Goal: Task Accomplishment & Management: Manage account settings

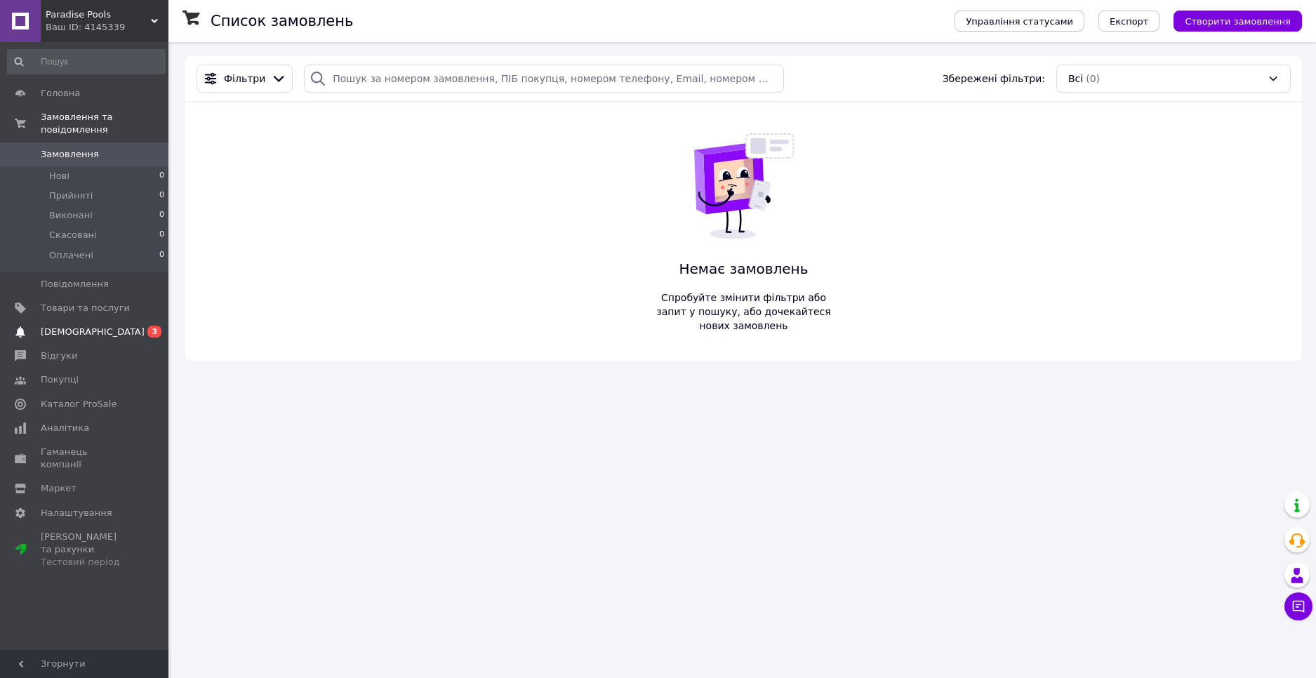
click at [88, 326] on span "[DEMOGRAPHIC_DATA]" at bounding box center [93, 332] width 104 height 13
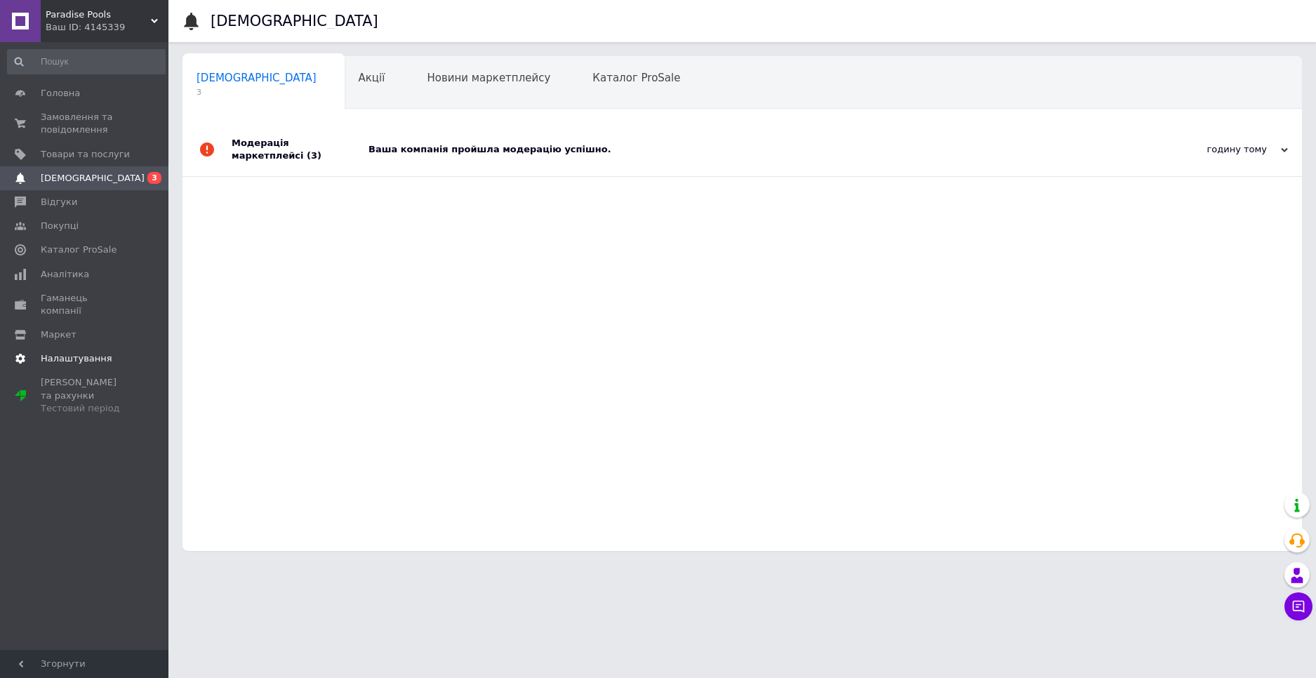
click at [100, 352] on span "Налаштування" at bounding box center [77, 358] width 72 height 13
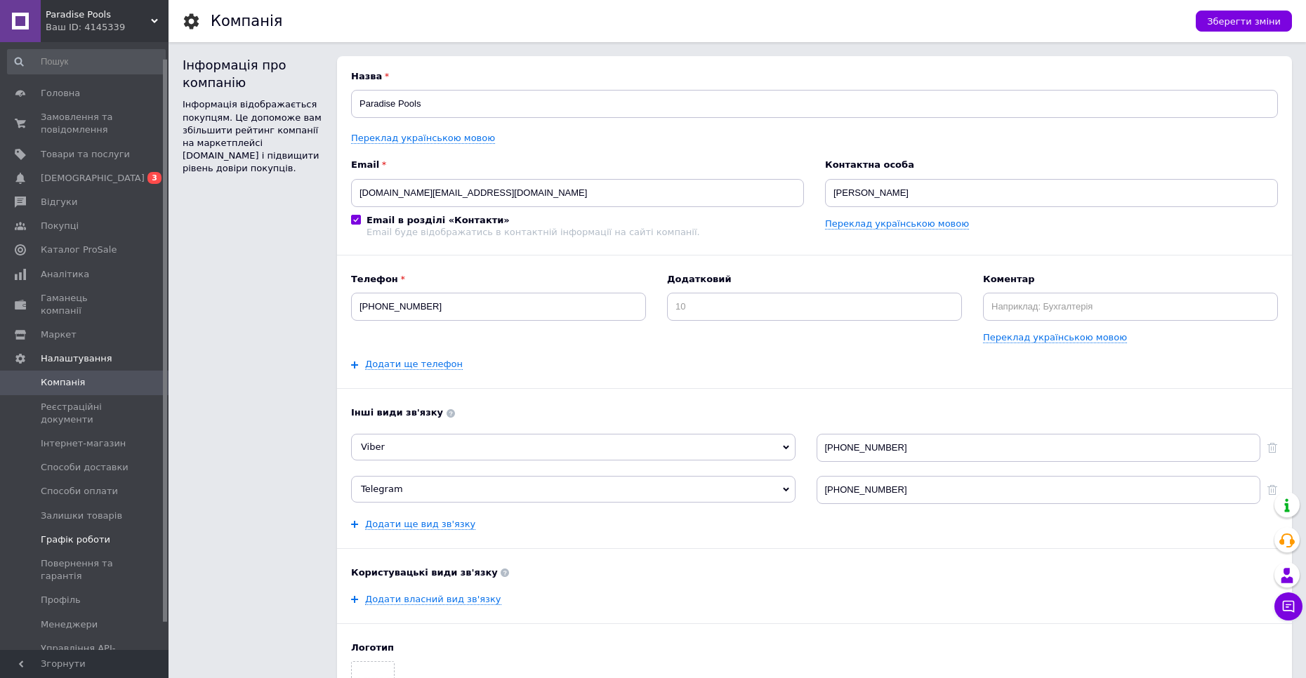
scroll to position [47, 0]
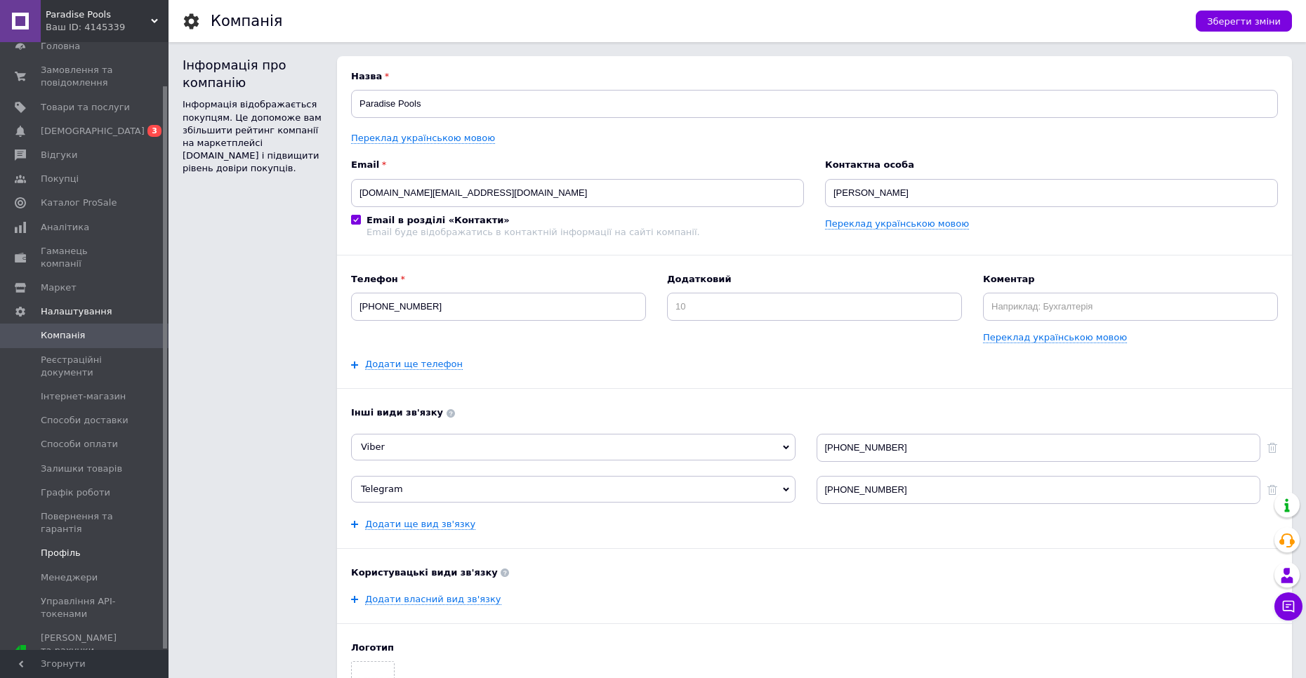
click at [104, 547] on span "Профіль" at bounding box center [85, 553] width 89 height 13
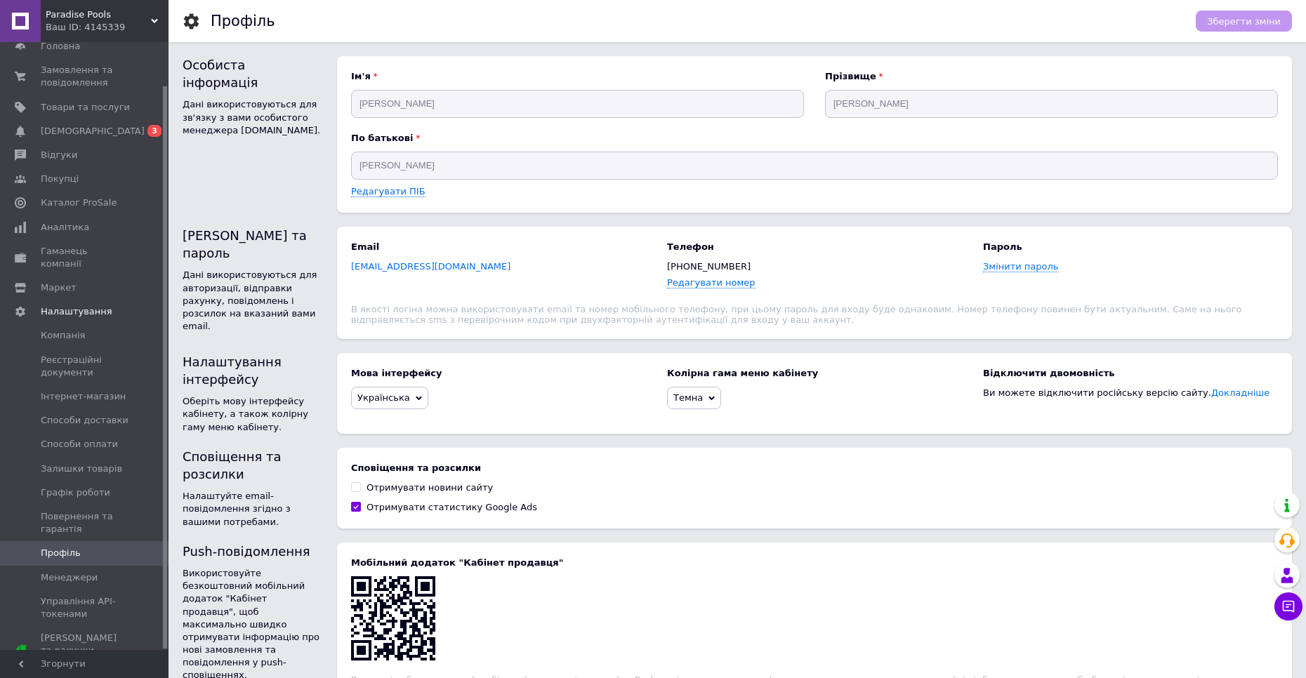
click at [424, 264] on span "petro5029@ukr.net" at bounding box center [430, 266] width 159 height 11
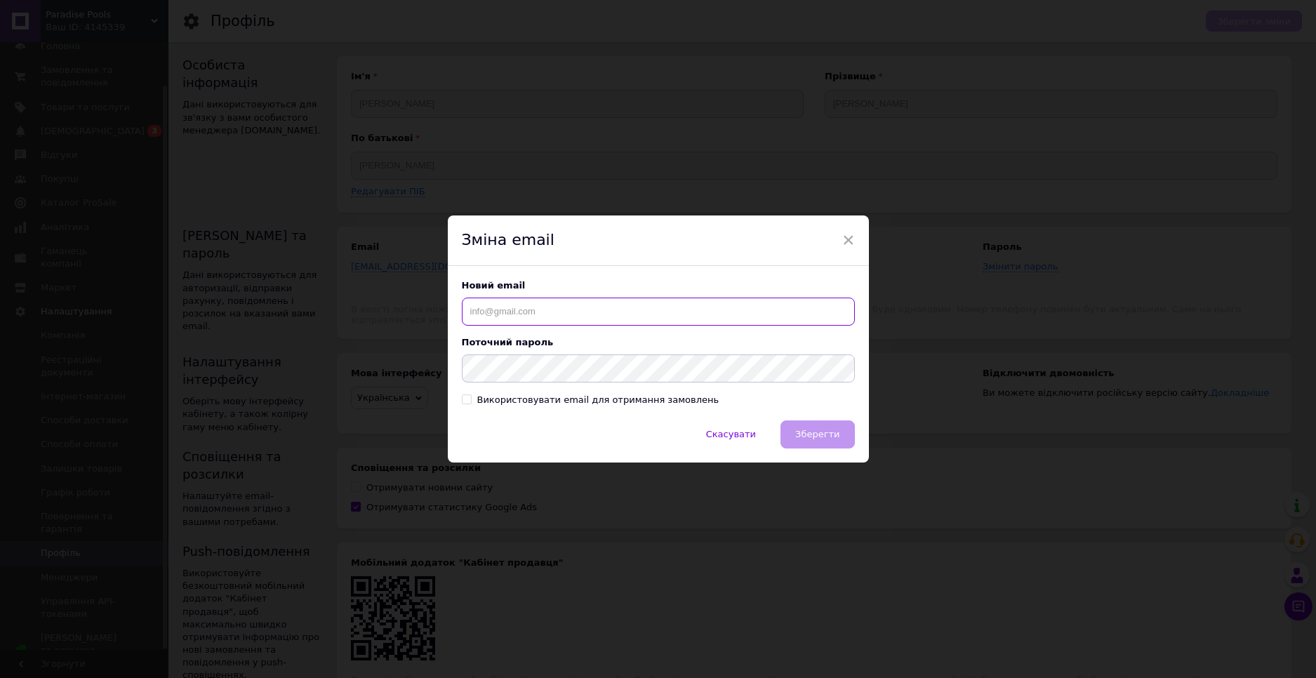
type input "Сергійович"
drag, startPoint x: 602, startPoint y: 317, endPoint x: 373, endPoint y: 281, distance: 231.0
click at [398, 287] on div "× Зміна email Новий email Сергійович Поточний пароль Використовувати email для …" at bounding box center [658, 339] width 1316 height 678
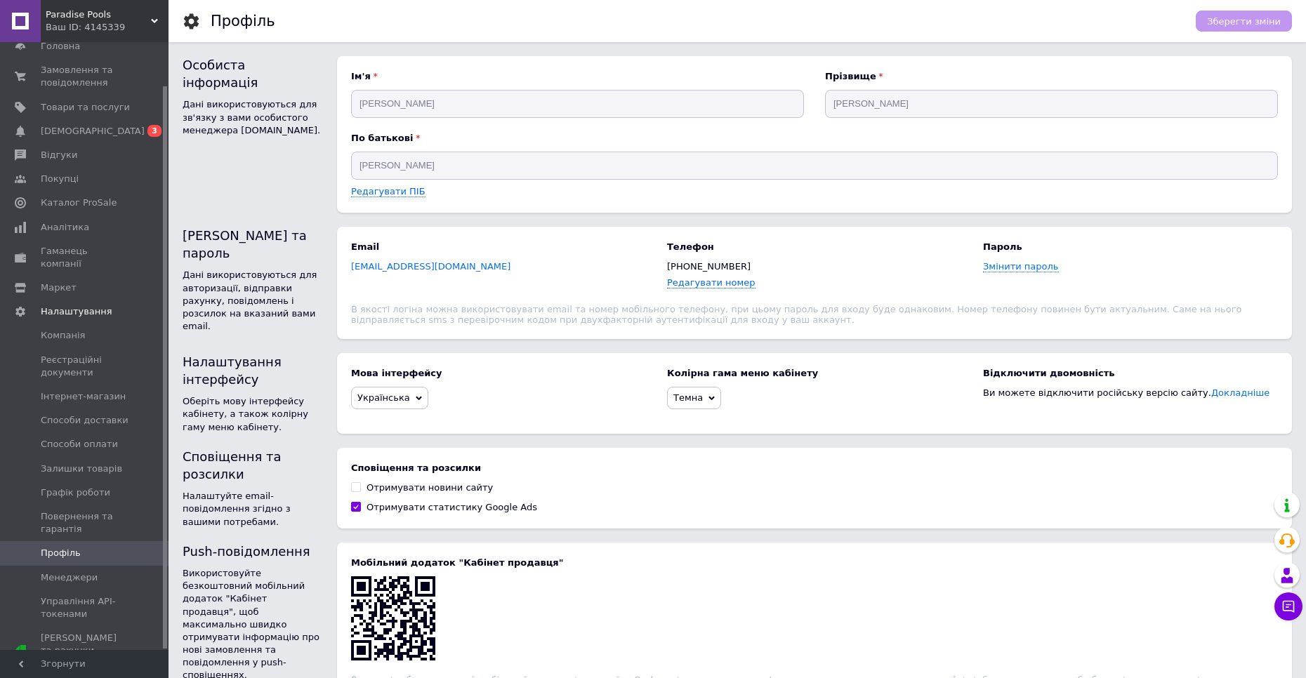
click at [412, 272] on span "petro5029@ukr.net" at bounding box center [430, 266] width 159 height 11
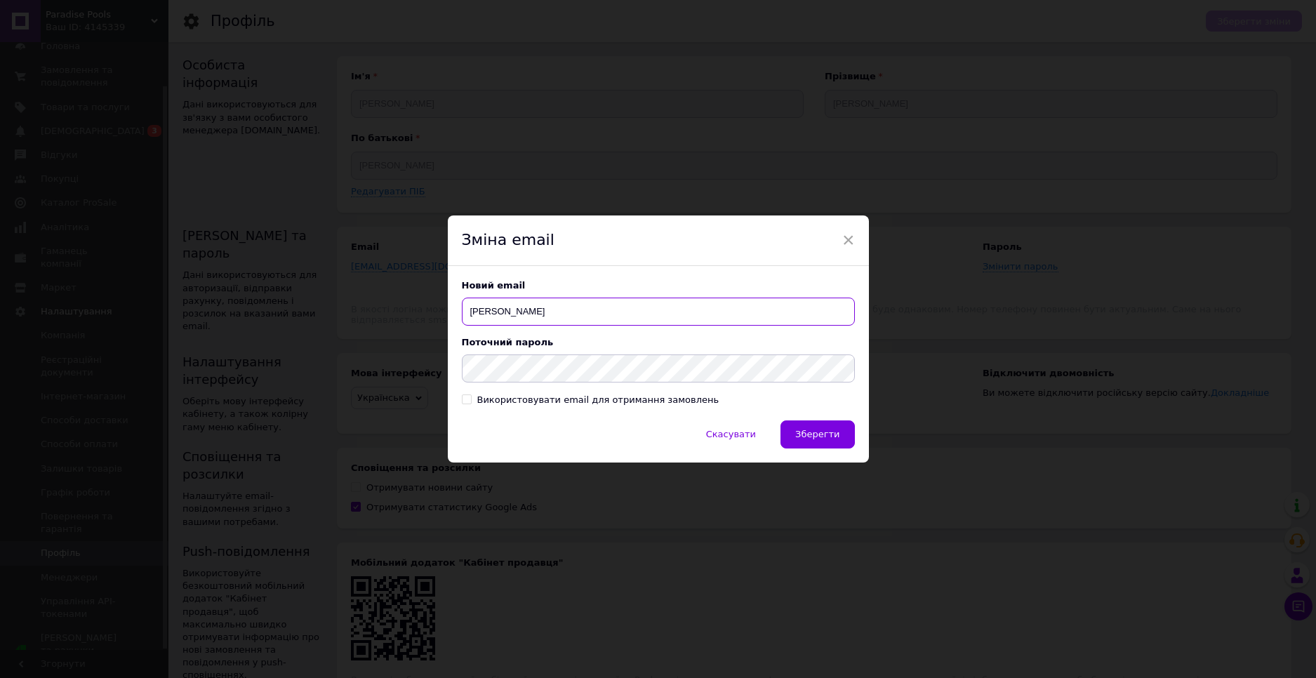
click at [538, 313] on input "Сергійович" at bounding box center [658, 312] width 393 height 28
type input "С"
click at [489, 299] on input "text" at bounding box center [658, 312] width 393 height 28
paste input "[DOMAIN_NAME][EMAIL_ADDRESS][DOMAIN_NAME]"
type input "[DOMAIN_NAME][EMAIL_ADDRESS][DOMAIN_NAME]"
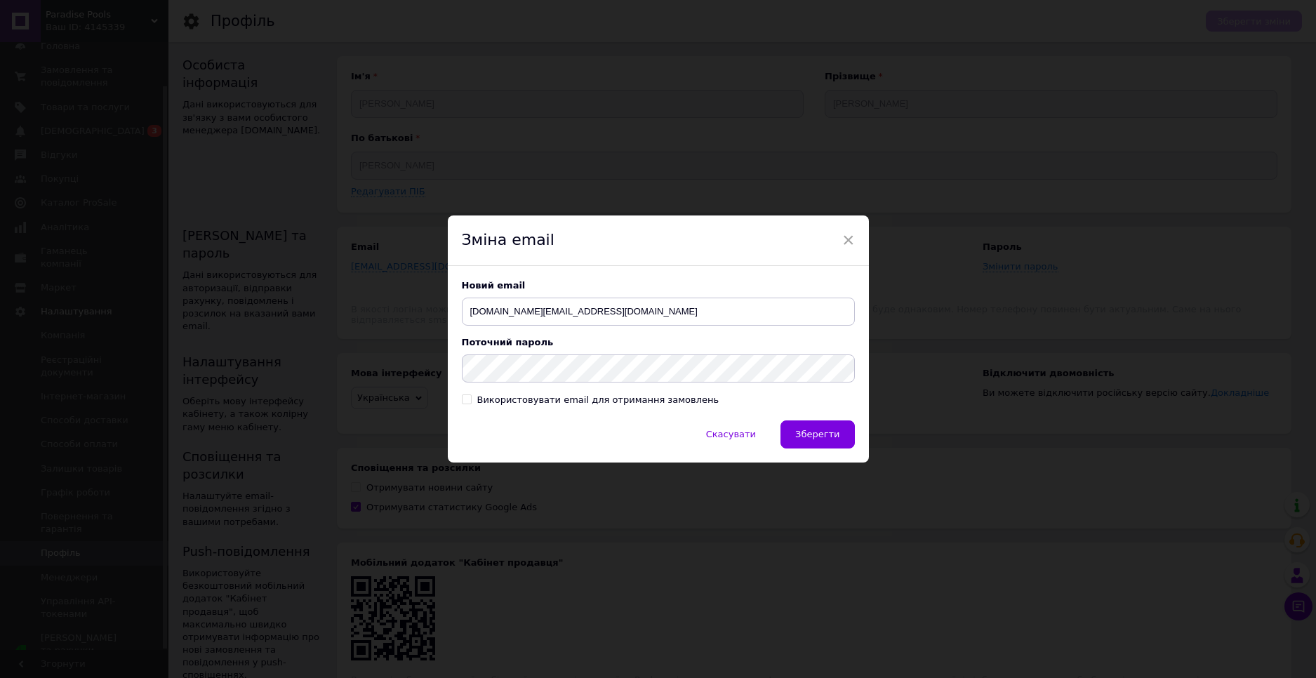
click at [466, 402] on input "Використовувати email для отримання замовлень" at bounding box center [466, 399] width 9 height 9
checkbox input "true"
click at [820, 442] on button "Зберегти" at bounding box center [818, 435] width 74 height 28
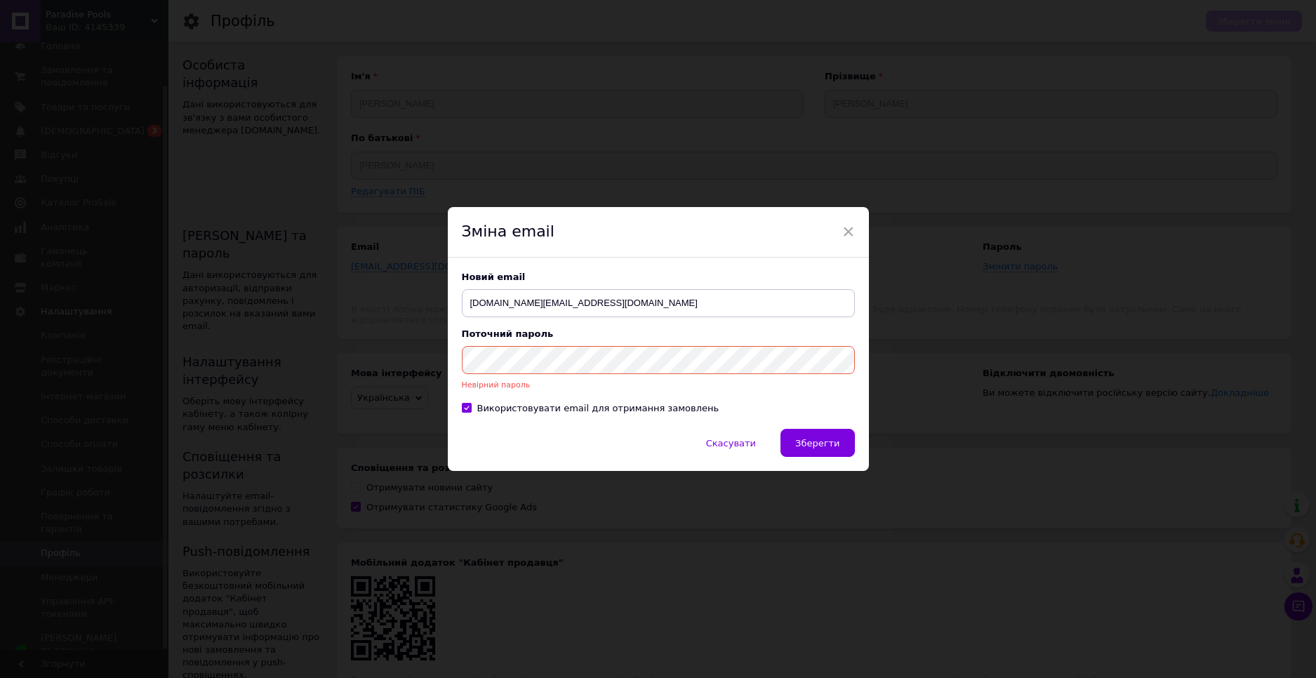
click at [296, 350] on div "× Зміна email Новий email paradisepools.ua@gmail.com Поточний пароль Невірний п…" at bounding box center [658, 339] width 1316 height 678
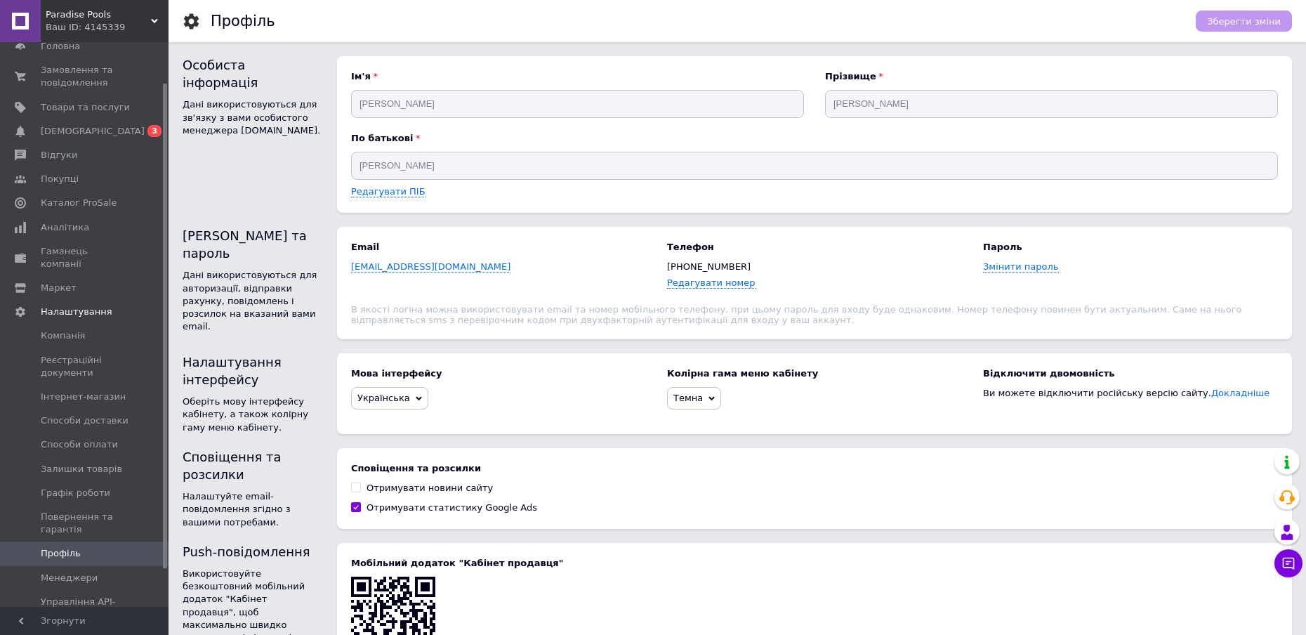
click at [398, 253] on b "Email" at bounding box center [498, 247] width 295 height 13
click at [399, 267] on span "petro5029@ukr.net" at bounding box center [430, 266] width 159 height 11
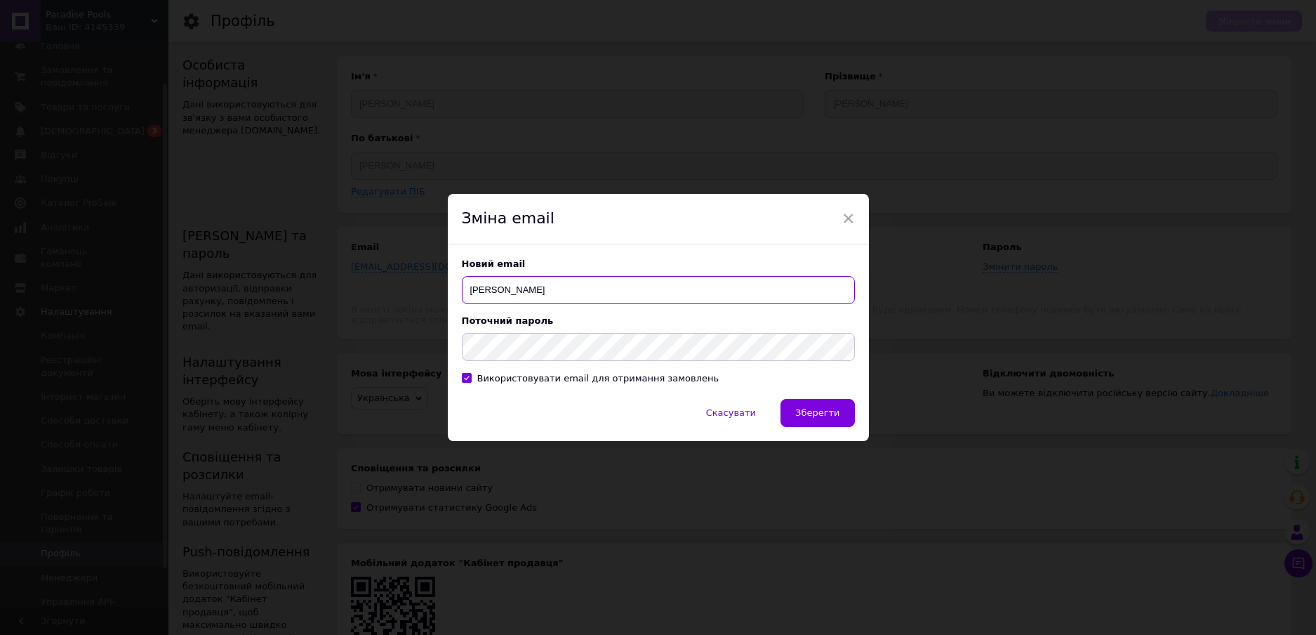
click at [555, 290] on input "Сергійович" at bounding box center [658, 290] width 393 height 28
drag, startPoint x: 560, startPoint y: 292, endPoint x: 433, endPoint y: 297, distance: 127.2
click at [431, 297] on div "× Зміна email Новий email Сергійович Поточний пароль Використовувати email для …" at bounding box center [658, 317] width 1316 height 635
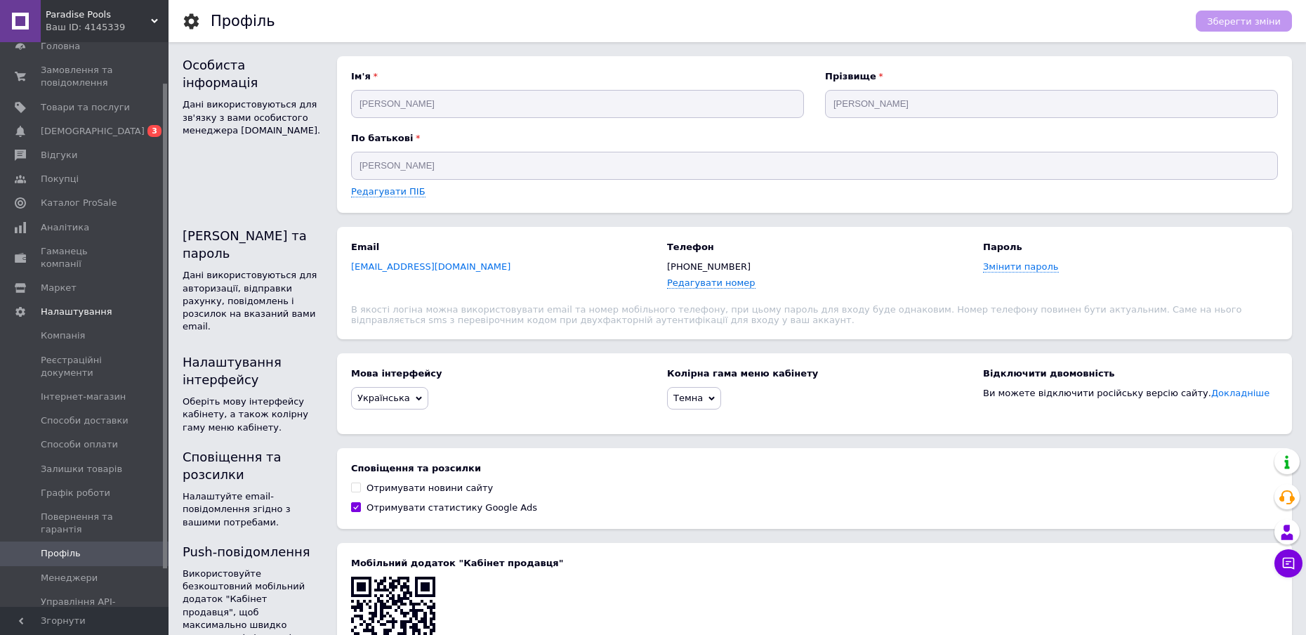
click at [382, 267] on span "petro5029@ukr.net" at bounding box center [430, 266] width 159 height 11
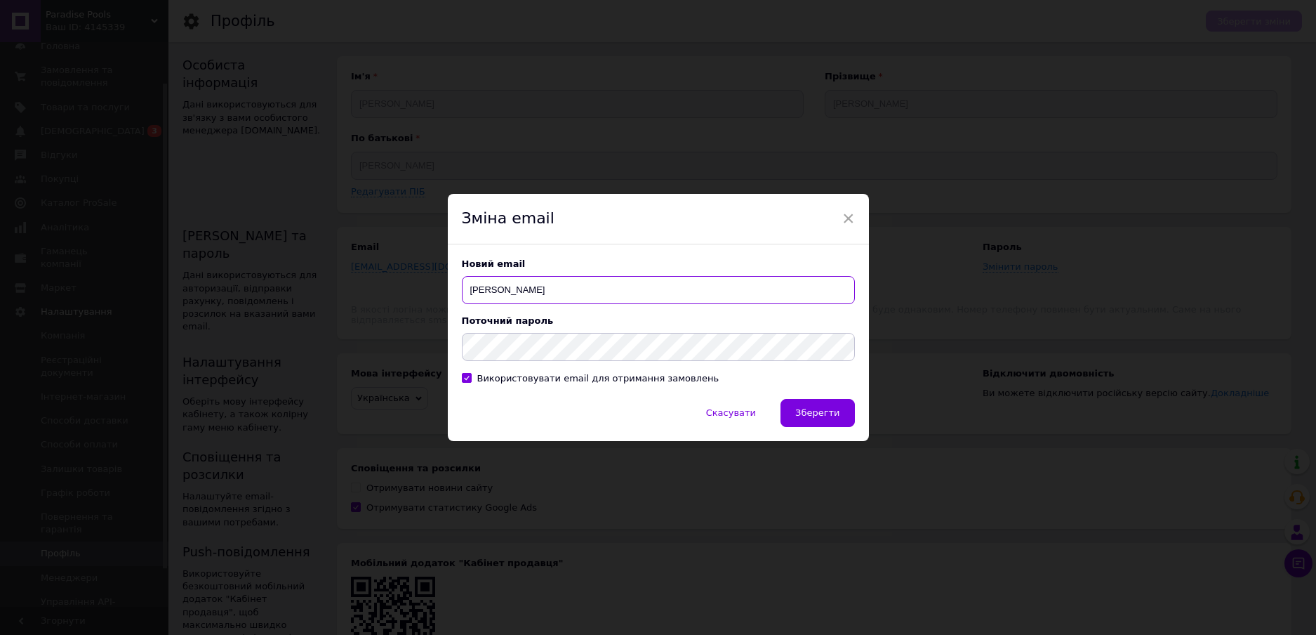
drag, startPoint x: 616, startPoint y: 293, endPoint x: 436, endPoint y: 309, distance: 181.1
click at [436, 309] on div "× Зміна email Новий email Сергійович Поточний пароль Використовувати email для …" at bounding box center [658, 317] width 1316 height 635
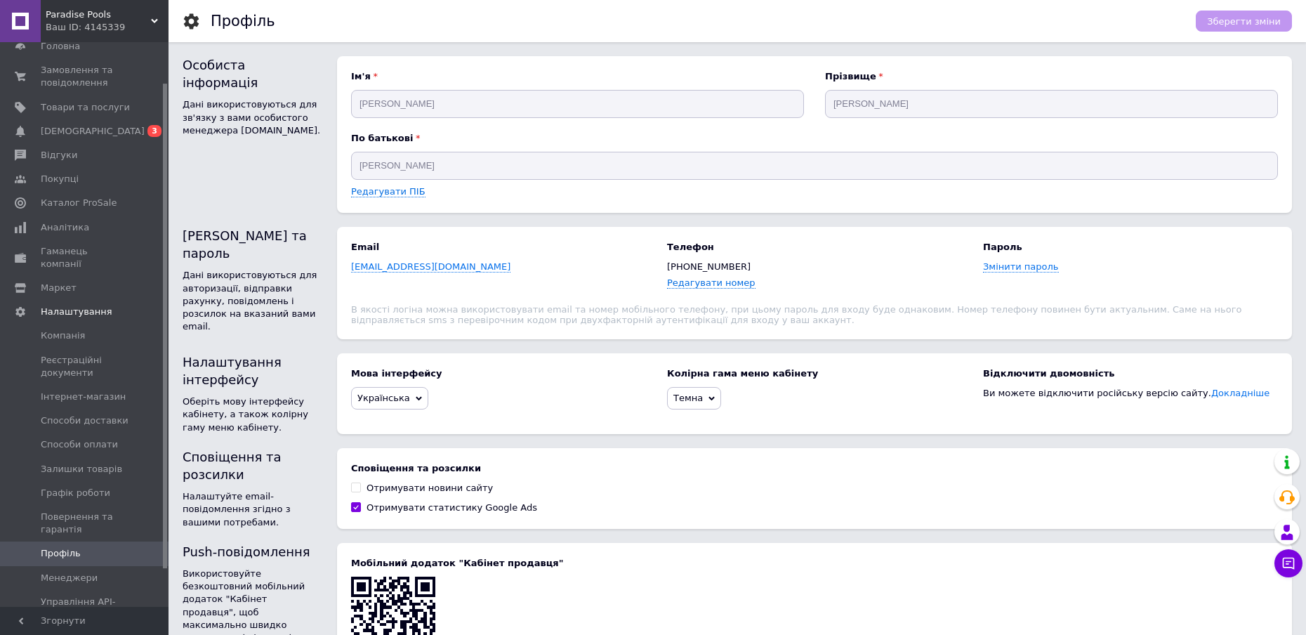
drag, startPoint x: 388, startPoint y: 271, endPoint x: 388, endPoint y: 291, distance: 19.7
click at [388, 279] on div "Email petro5029@ukr.net" at bounding box center [498, 265] width 295 height 49
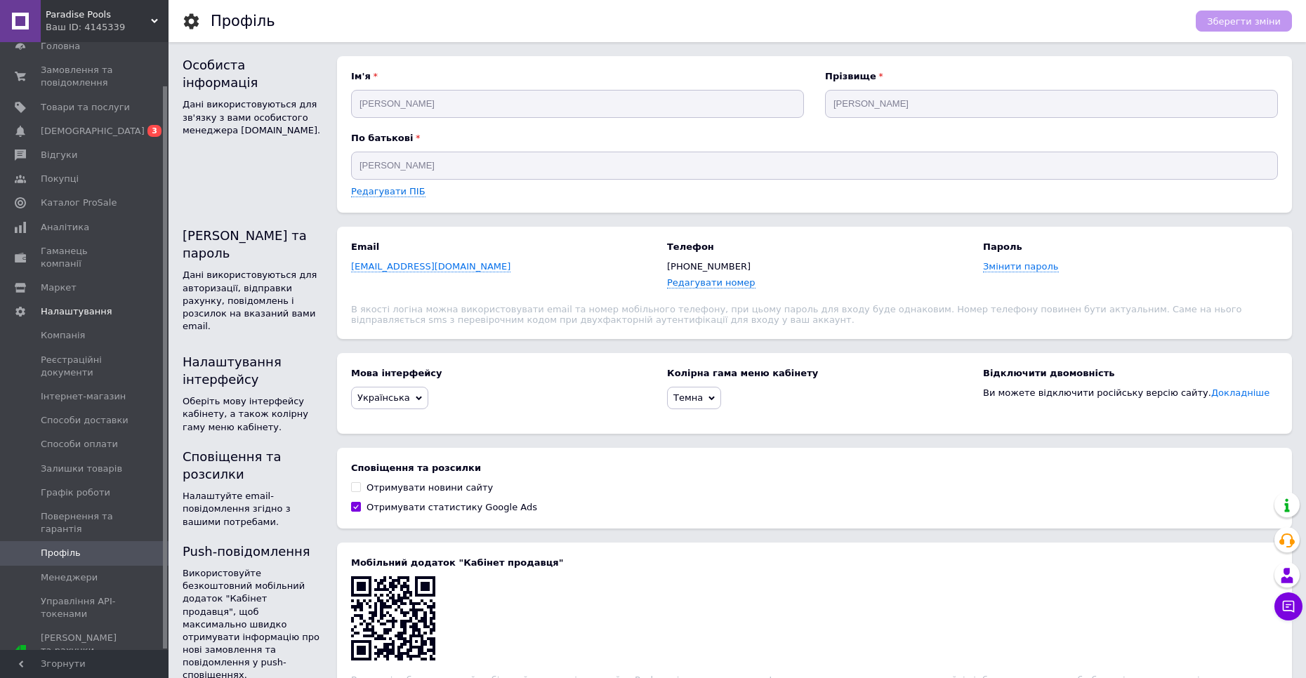
click at [395, 275] on div "Email petro5029@ukr.net" at bounding box center [498, 265] width 295 height 49
click at [399, 266] on span "petro5029@ukr.net" at bounding box center [430, 266] width 159 height 11
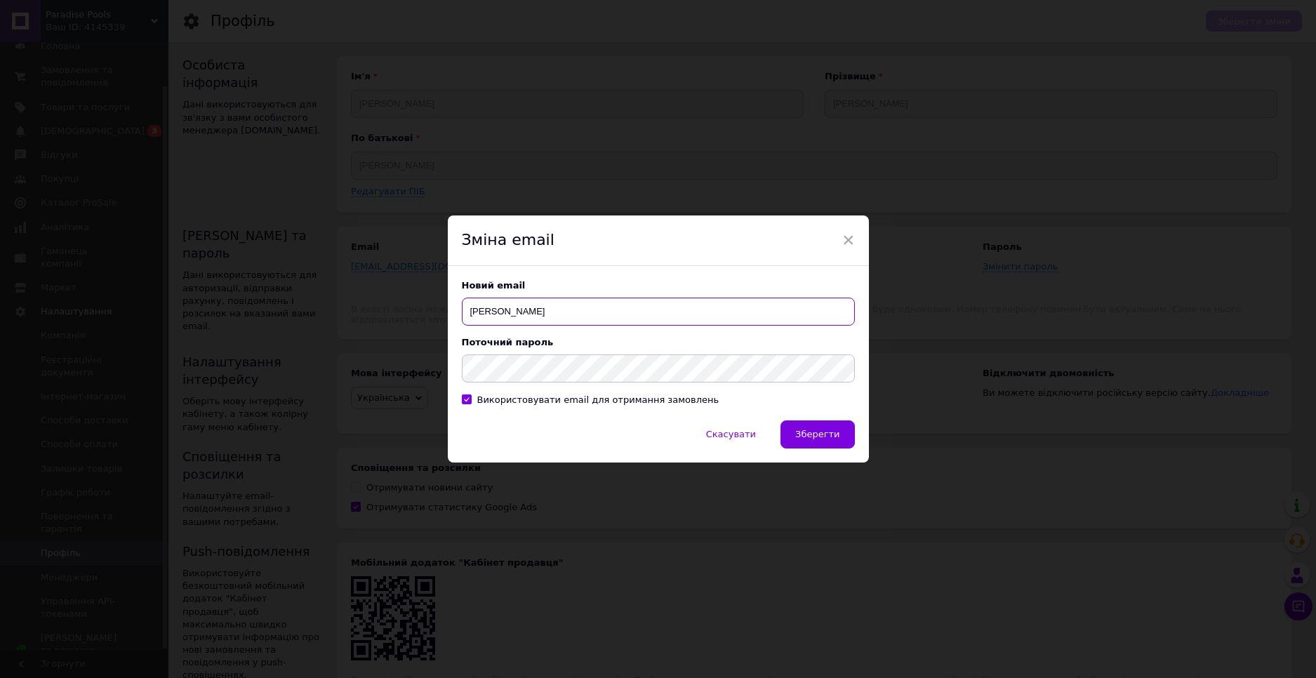
click at [522, 310] on input "Сергійович" at bounding box center [658, 312] width 393 height 28
type input "С"
paste input "[DOMAIN_NAME][EMAIL_ADDRESS][DOMAIN_NAME]"
type input "[DOMAIN_NAME][EMAIL_ADDRESS][DOMAIN_NAME]"
click at [448, 407] on div "Новий email paradisepools.ua@gmail.com Поточний пароль Використовувати email дл…" at bounding box center [658, 343] width 421 height 154
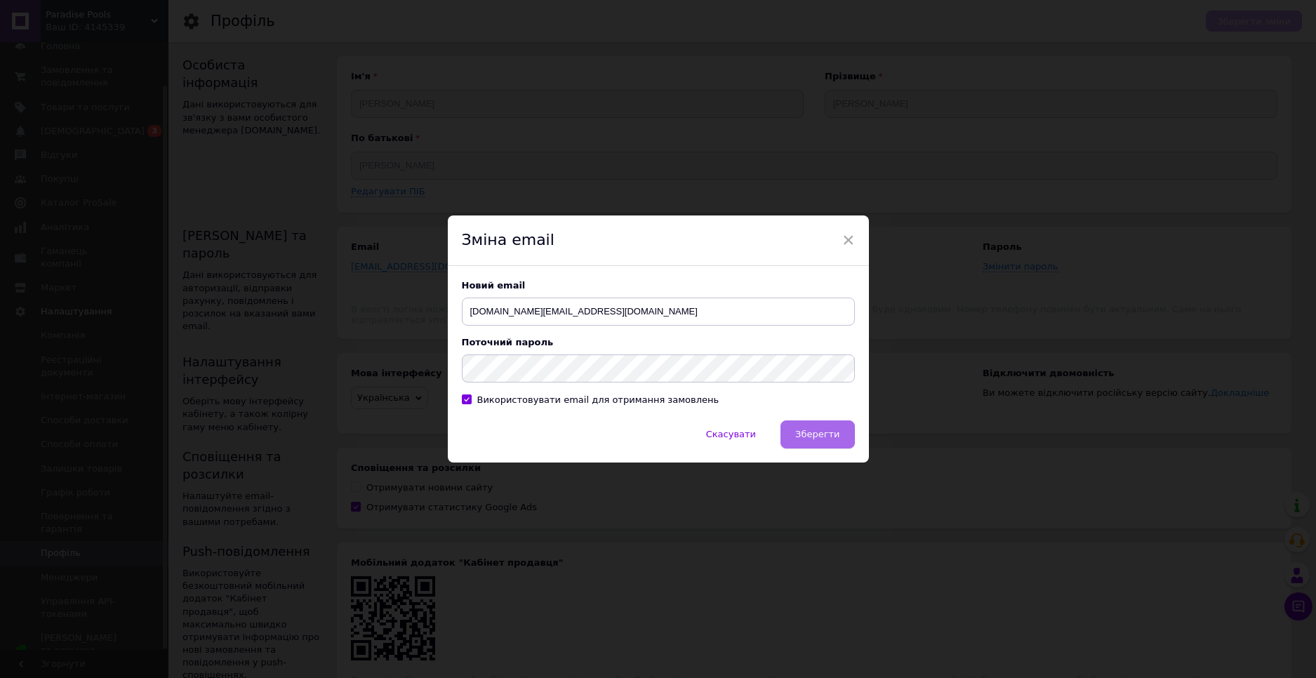
click at [820, 428] on button "Зберегти" at bounding box center [818, 435] width 74 height 28
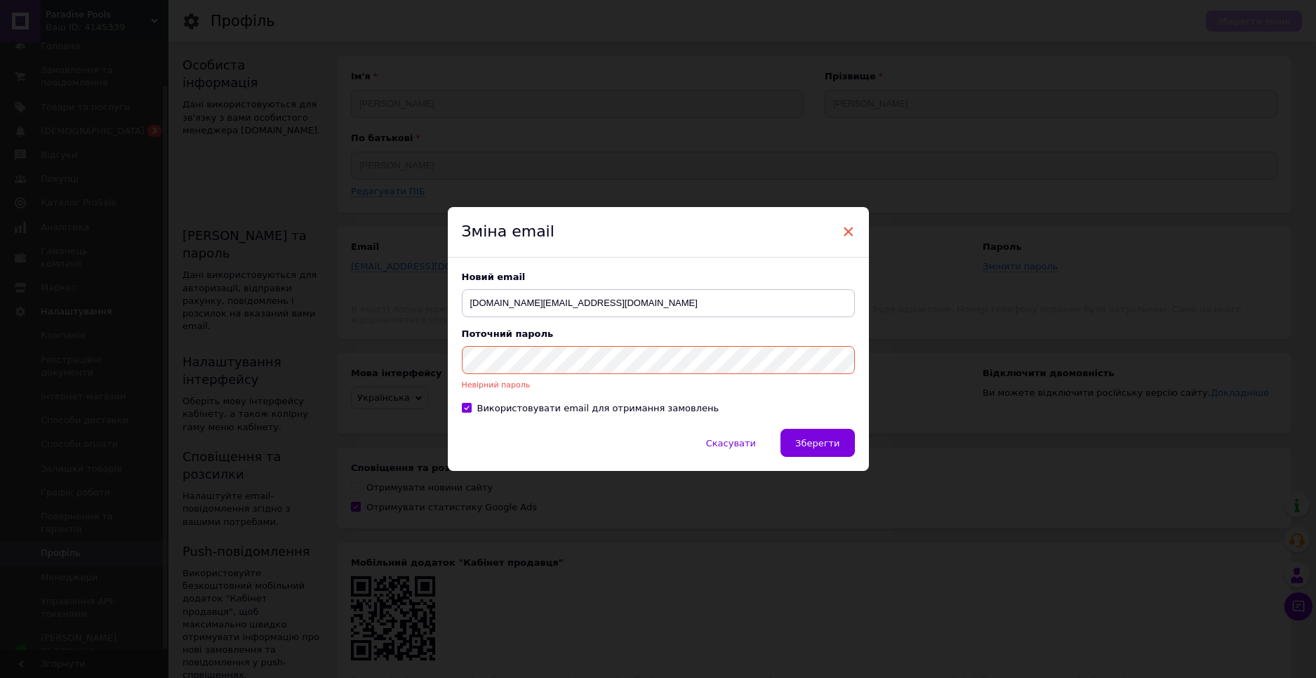
click at [842, 234] on span "×" at bounding box center [848, 232] width 13 height 24
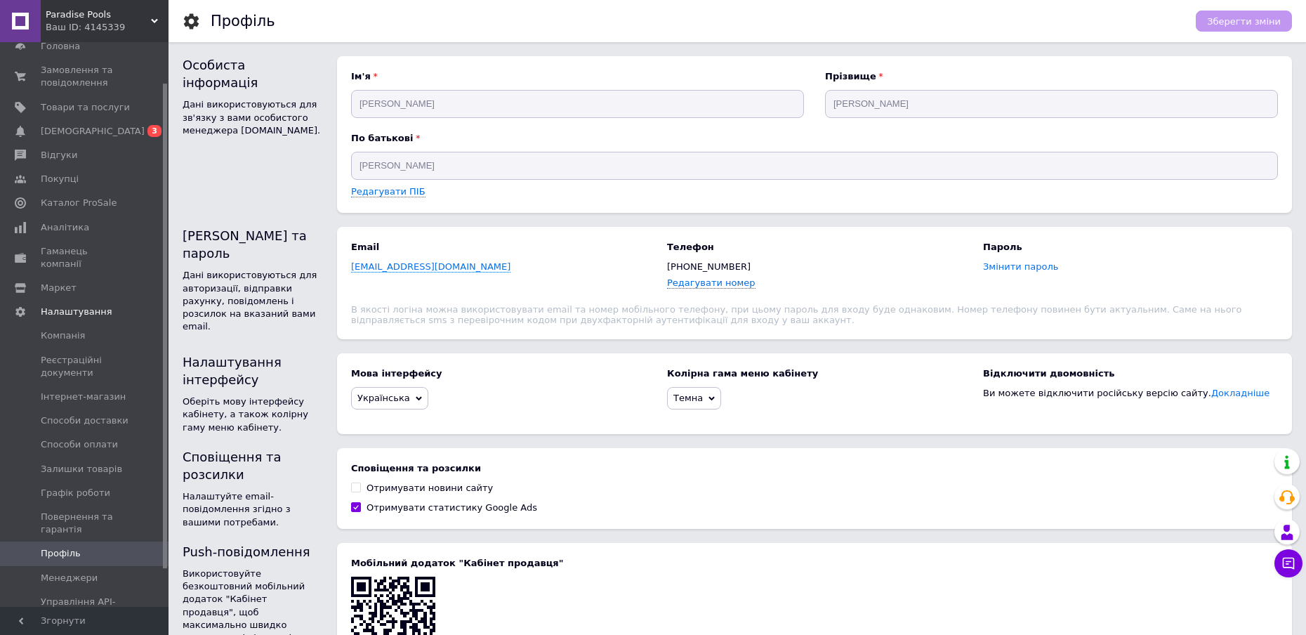
click at [1008, 272] on span "Змінити пароль" at bounding box center [1021, 266] width 76 height 11
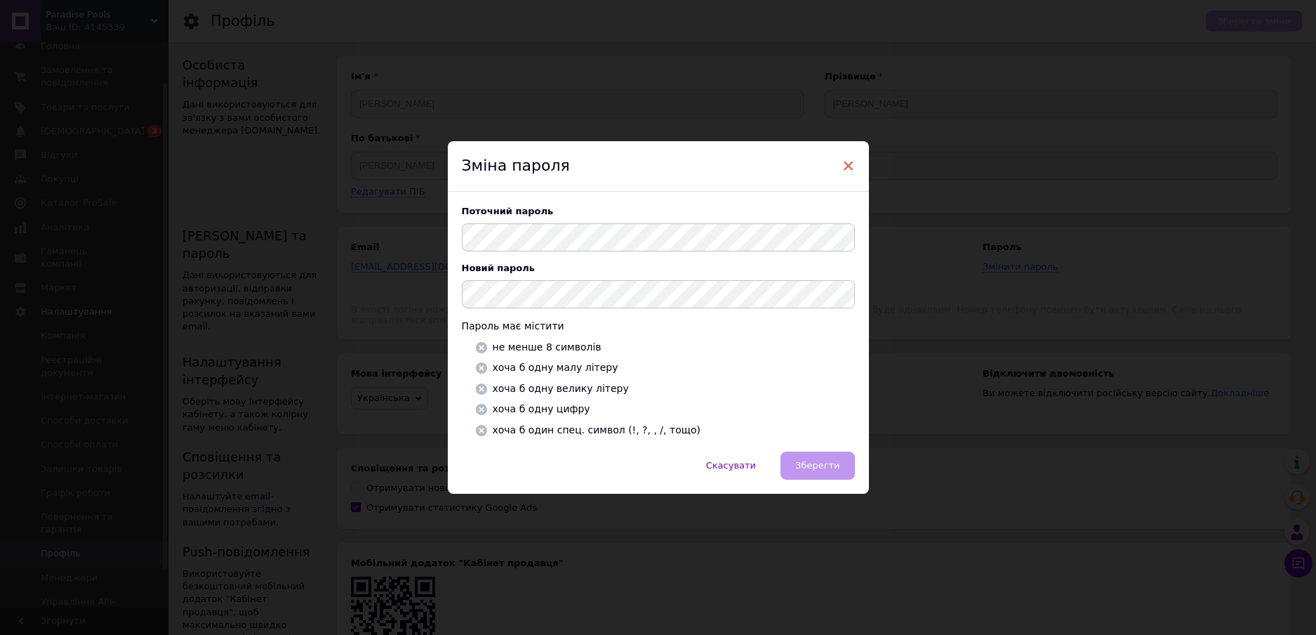
click at [849, 165] on span "×" at bounding box center [848, 166] width 13 height 24
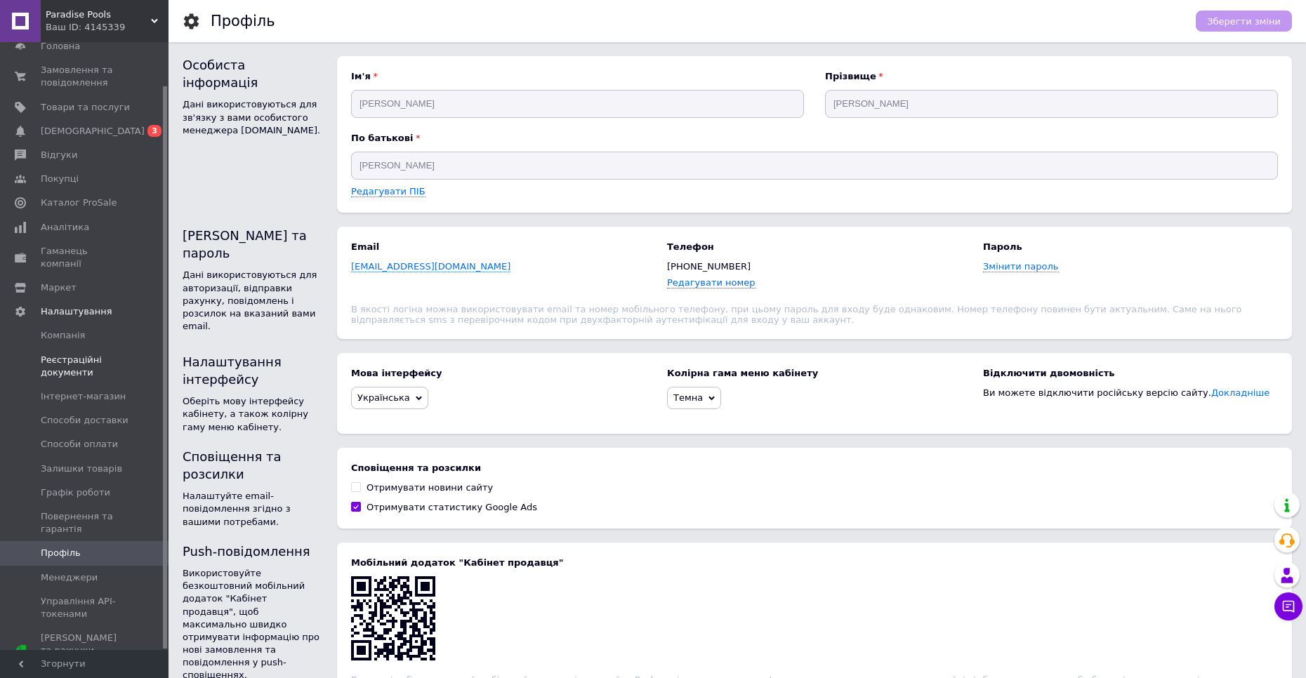
click at [96, 359] on span "Реєстраційні документи" at bounding box center [85, 366] width 89 height 25
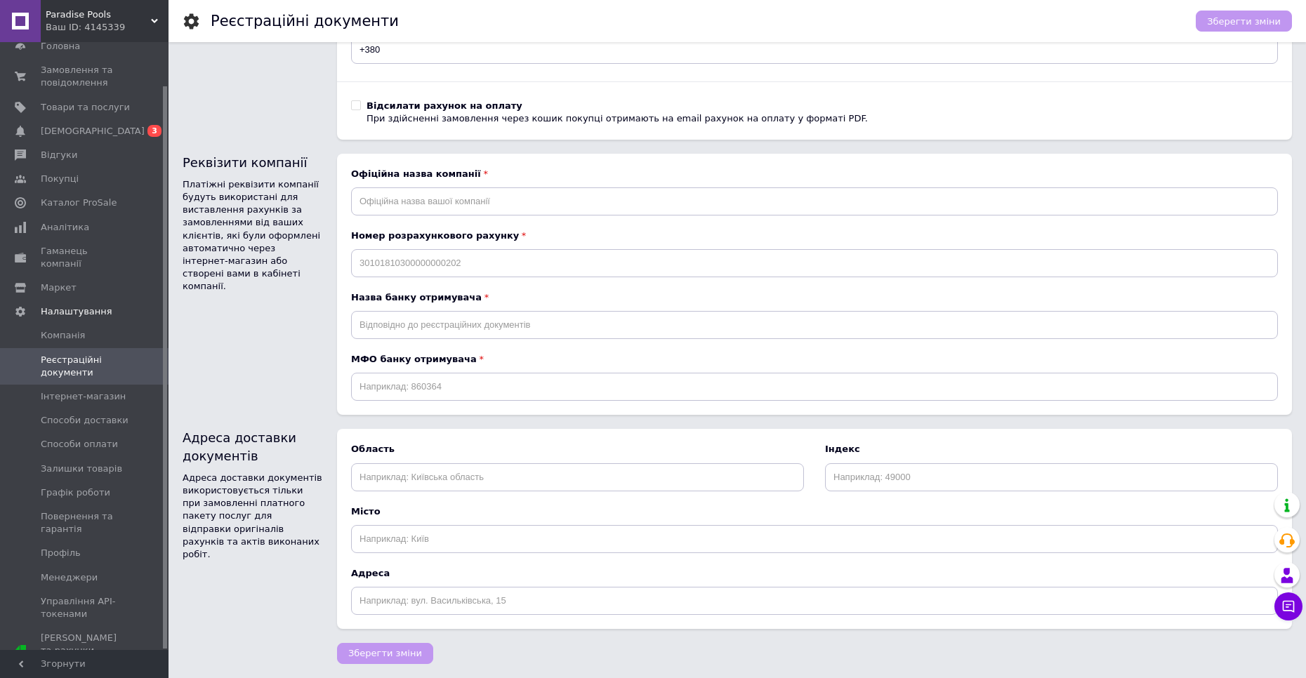
scroll to position [554, 0]
click at [94, 547] on span "Профіль" at bounding box center [85, 553] width 89 height 13
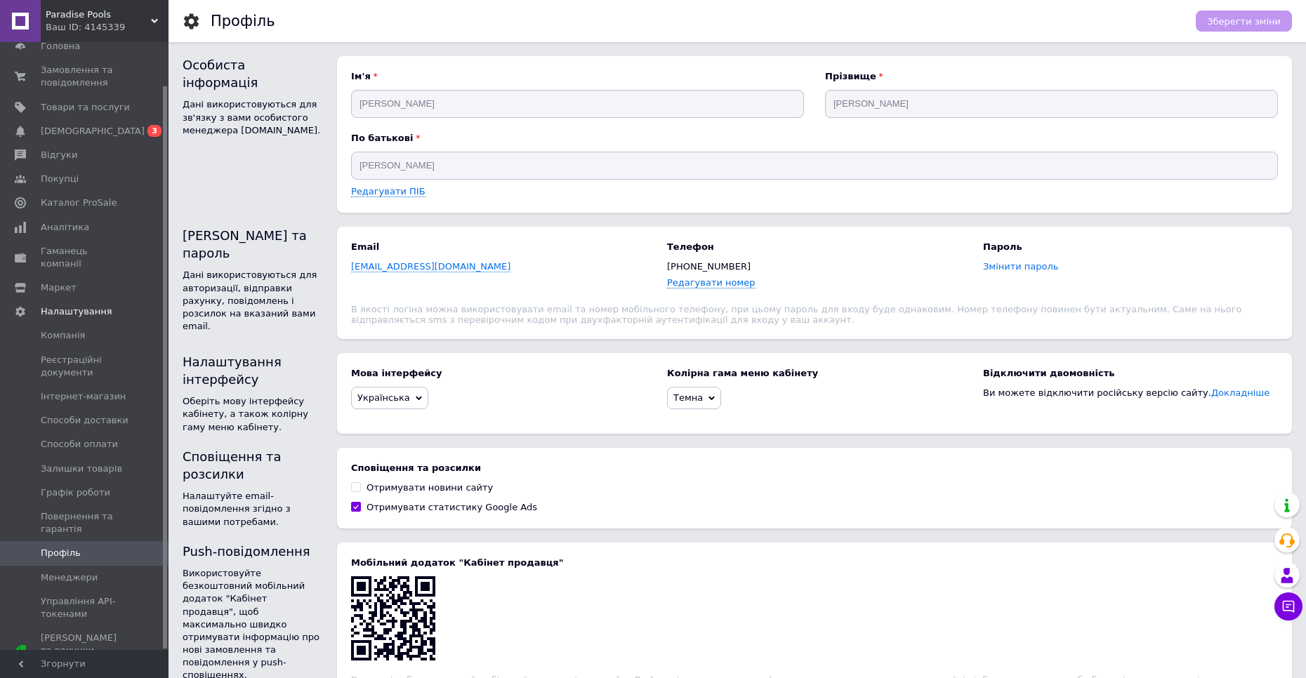
click at [1021, 272] on span "Змінити пароль" at bounding box center [1021, 266] width 76 height 11
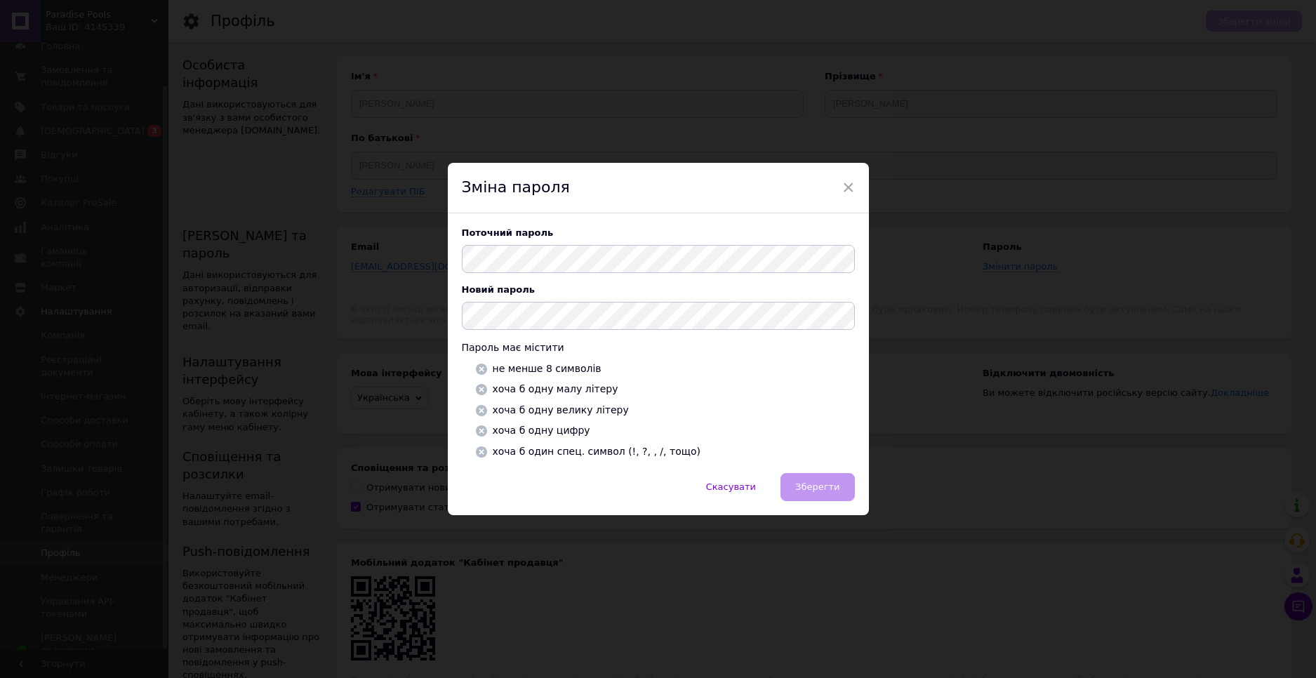
click at [857, 185] on div "Зміна пароля" at bounding box center [658, 188] width 421 height 51
click at [855, 182] on div "Зміна пароля" at bounding box center [658, 188] width 421 height 51
click at [846, 185] on span "×" at bounding box center [848, 188] width 13 height 24
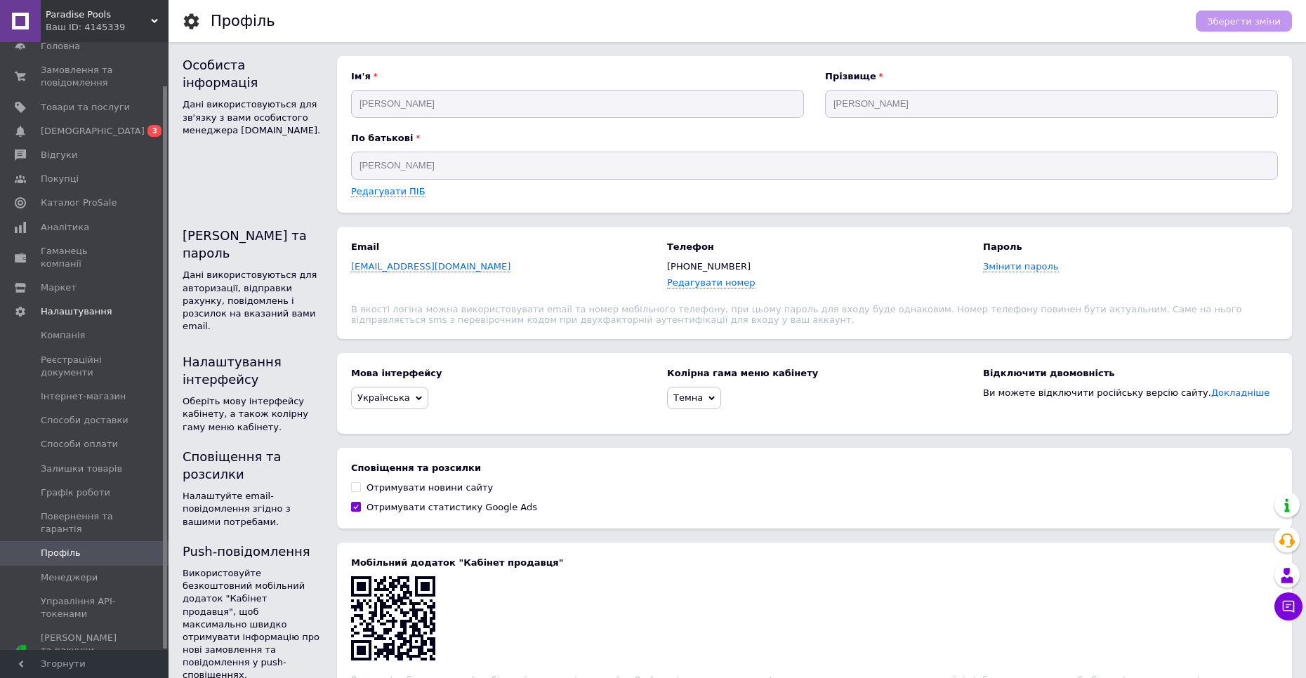
click at [847, 286] on div "Редагувати номер" at bounding box center [814, 283] width 295 height 13
click at [1012, 264] on span "Змінити пароль" at bounding box center [1021, 266] width 76 height 11
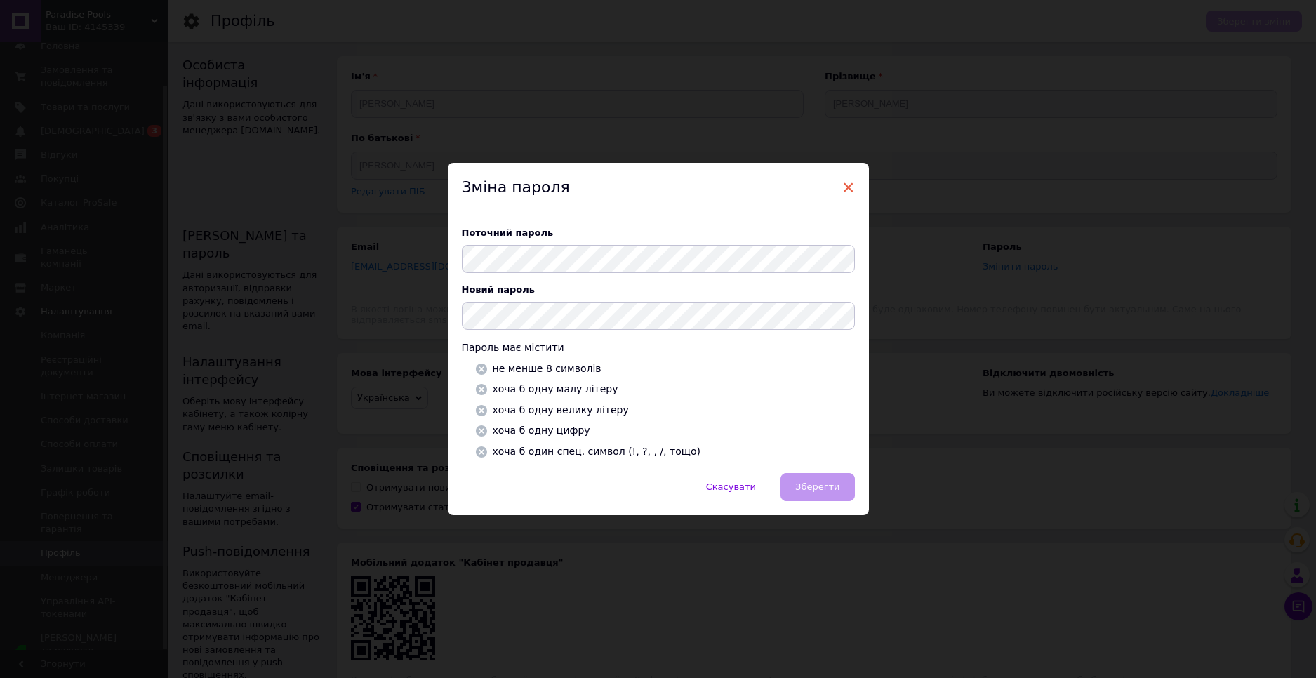
click at [845, 179] on span "×" at bounding box center [848, 188] width 13 height 24
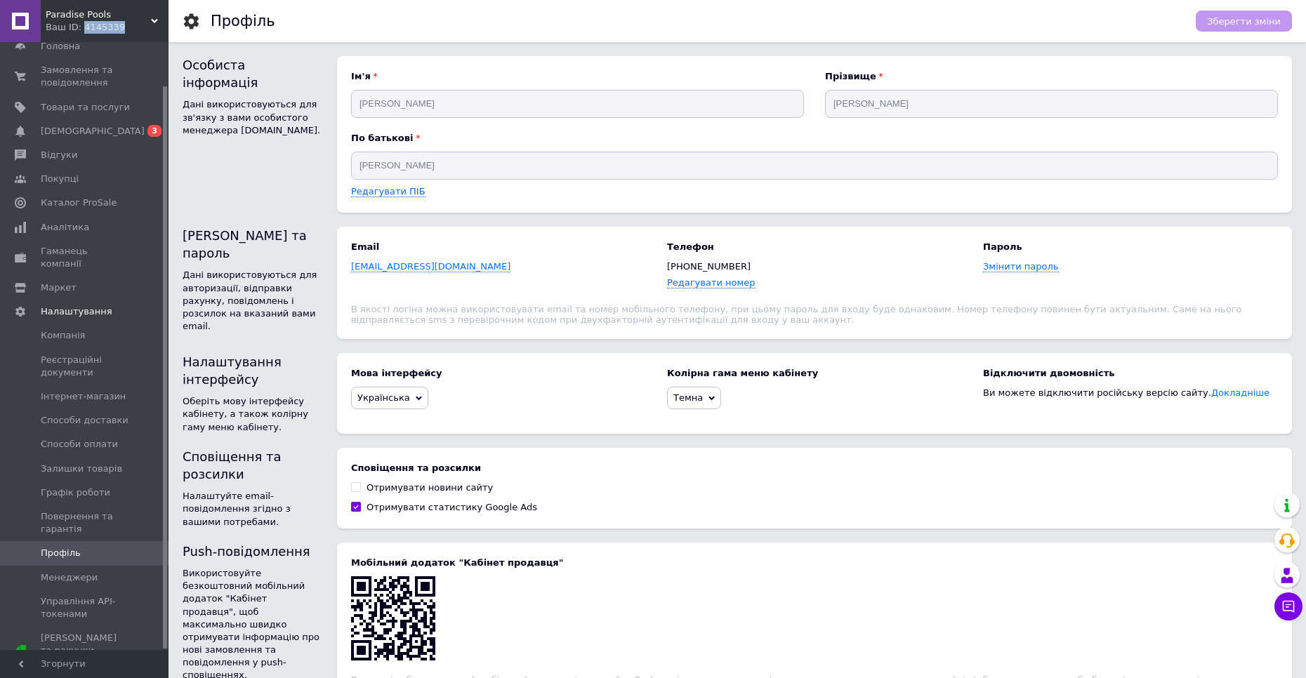
drag, startPoint x: 79, startPoint y: 29, endPoint x: 118, endPoint y: 40, distance: 40.2
click at [118, 40] on div "Paradise Pools Ваш ID: 4145339" at bounding box center [105, 21] width 128 height 42
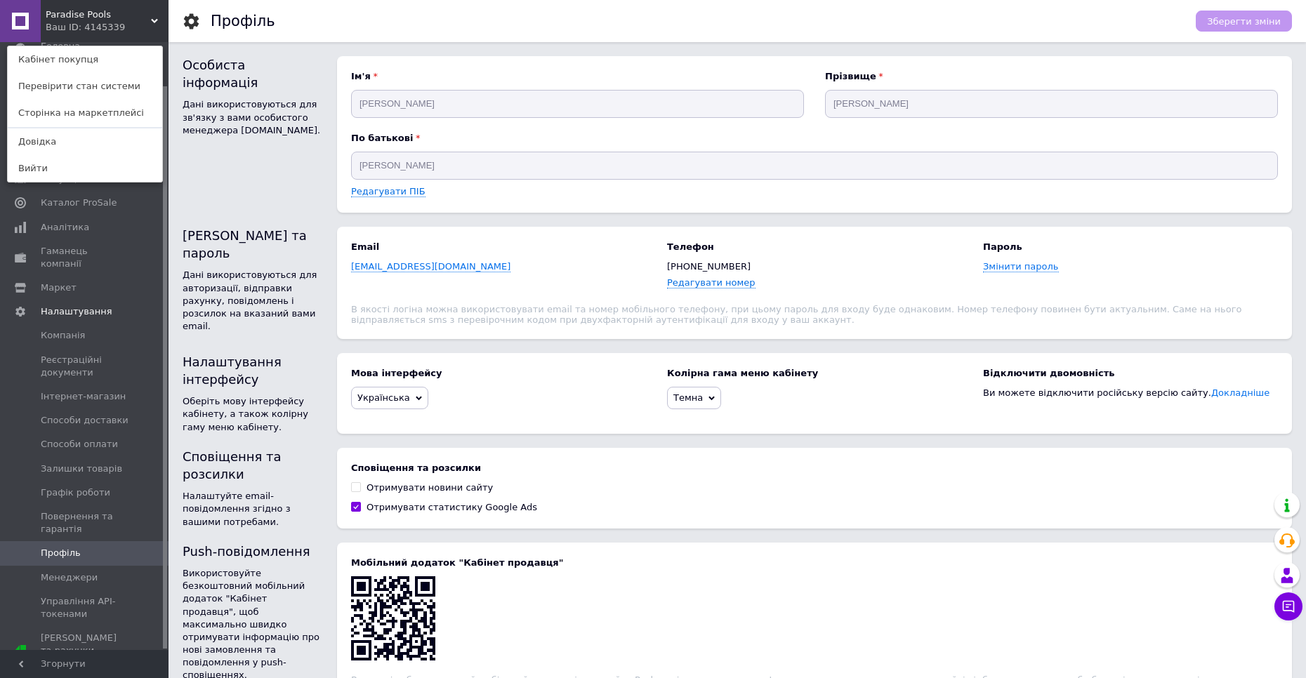
click at [297, 291] on div "Дані використовуються для авторизації, відправки рахунку, повідомлень і розсило…" at bounding box center [253, 301] width 140 height 64
click at [281, 98] on div "Дані використовуються для зв'язку з вами особистого менеджера prom.ua." at bounding box center [253, 117] width 140 height 39
click at [1290, 614] on button "Чат з покупцем" at bounding box center [1288, 607] width 28 height 28
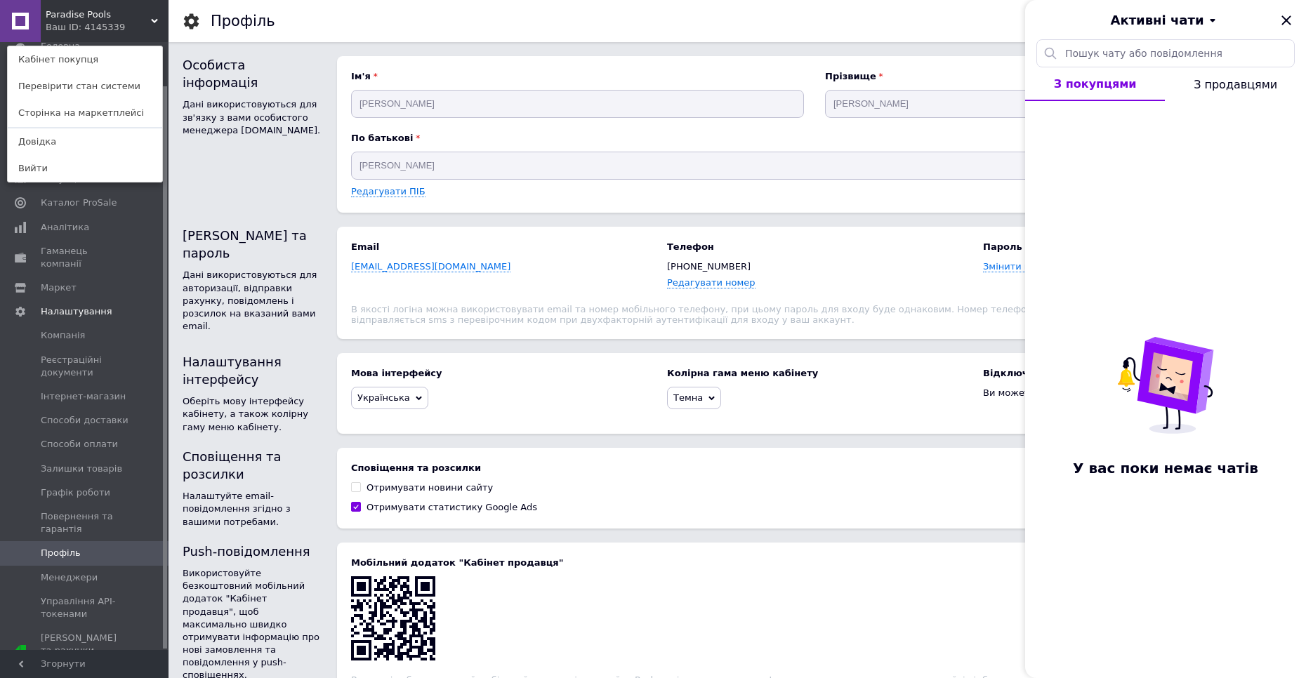
click at [1014, 541] on div "Профіль Зберегти зміни Особиста інформація Дані використовуються для зв'язку з …" at bounding box center [736, 391] width 1137 height 782
click at [1278, 15] on icon "Закрити" at bounding box center [1286, 20] width 17 height 17
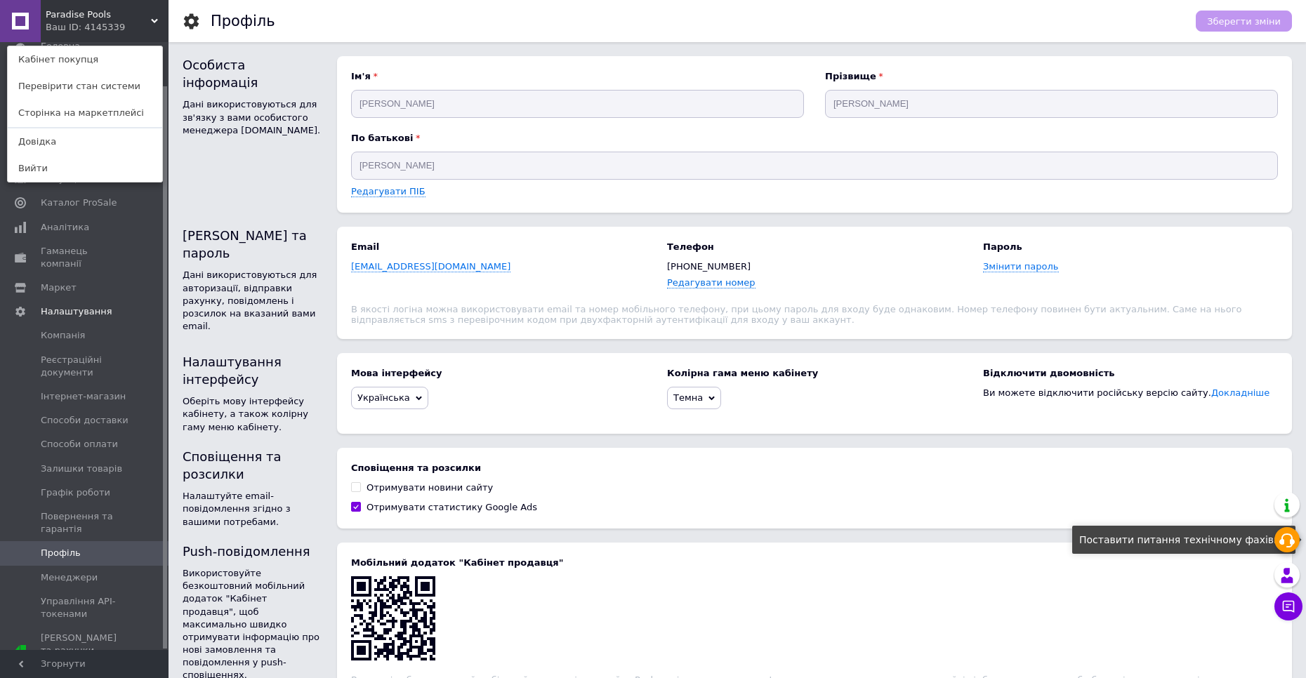
click at [1288, 540] on icon at bounding box center [1286, 540] width 17 height 17
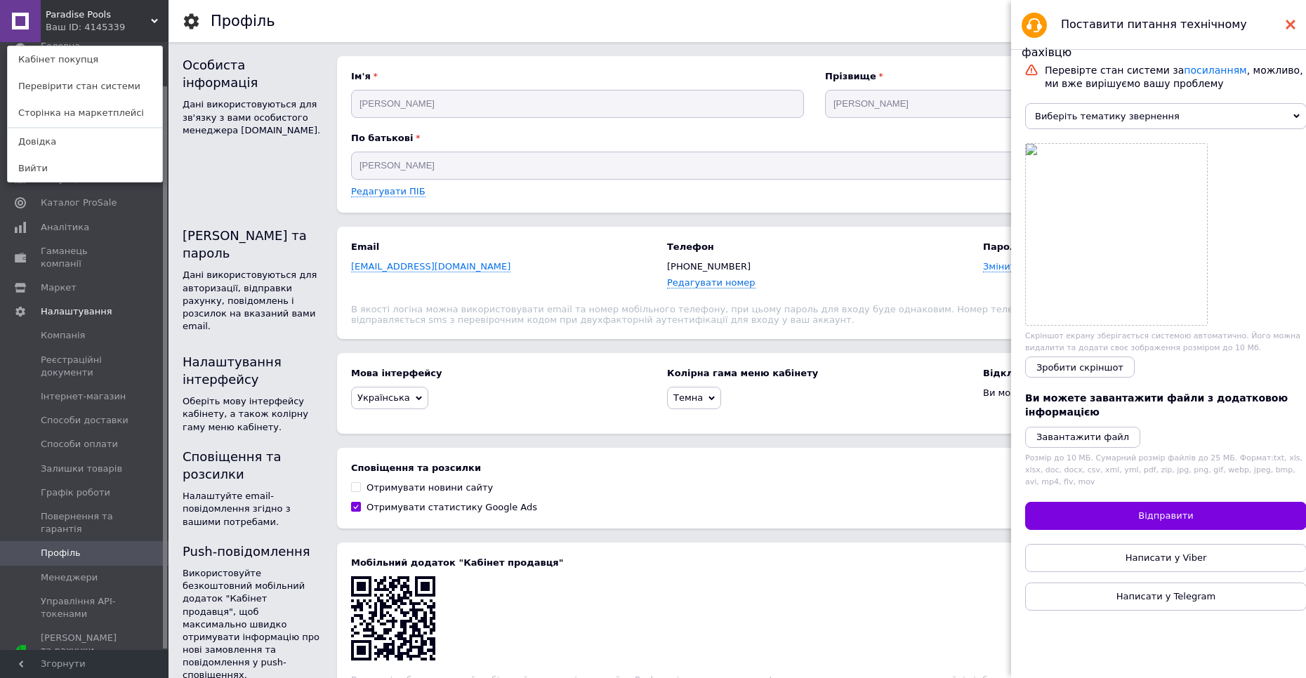
click at [1287, 25] on icon at bounding box center [1290, 25] width 10 height 10
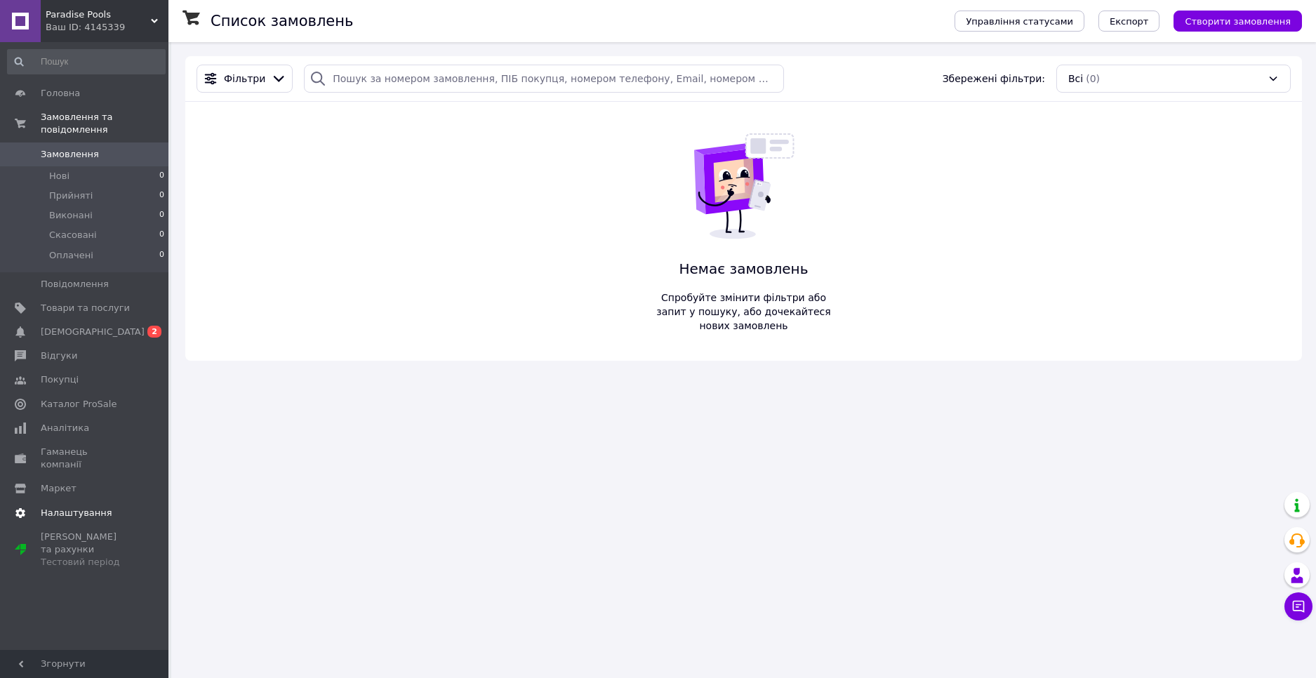
click at [80, 507] on span "Налаштування" at bounding box center [77, 513] width 72 height 13
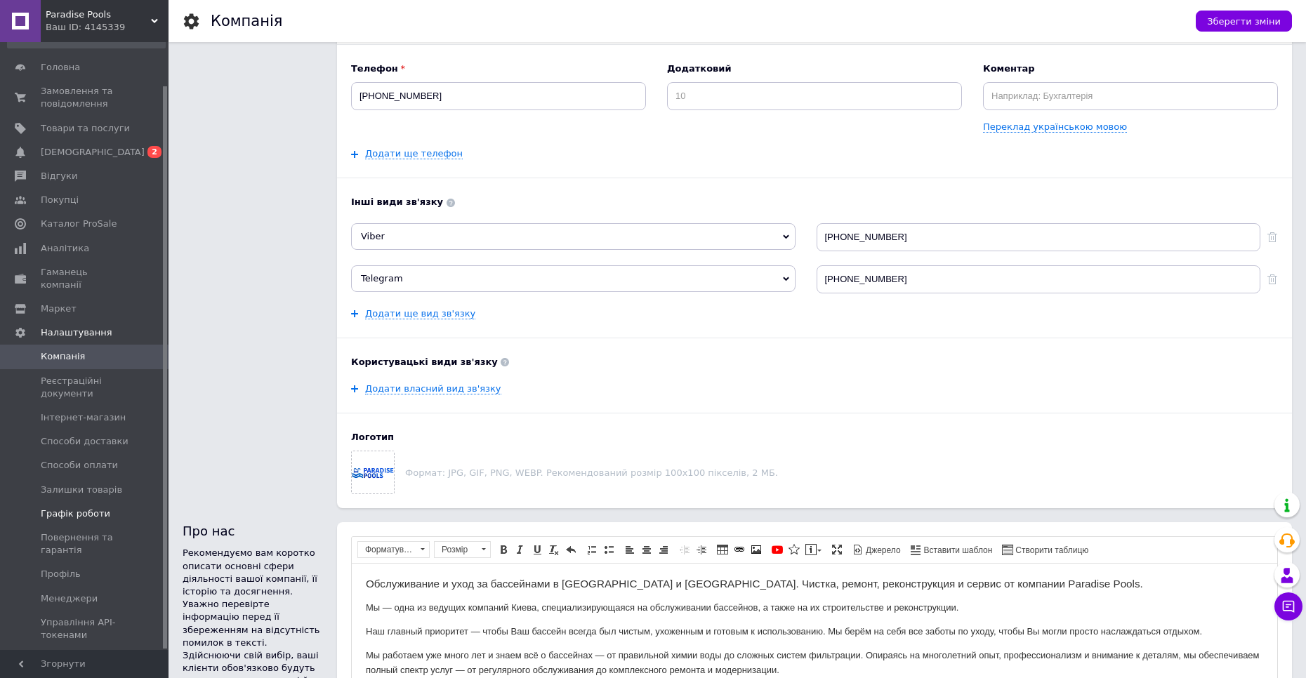
scroll to position [47, 0]
click at [78, 390] on span "Інтернет-магазин" at bounding box center [83, 396] width 85 height 13
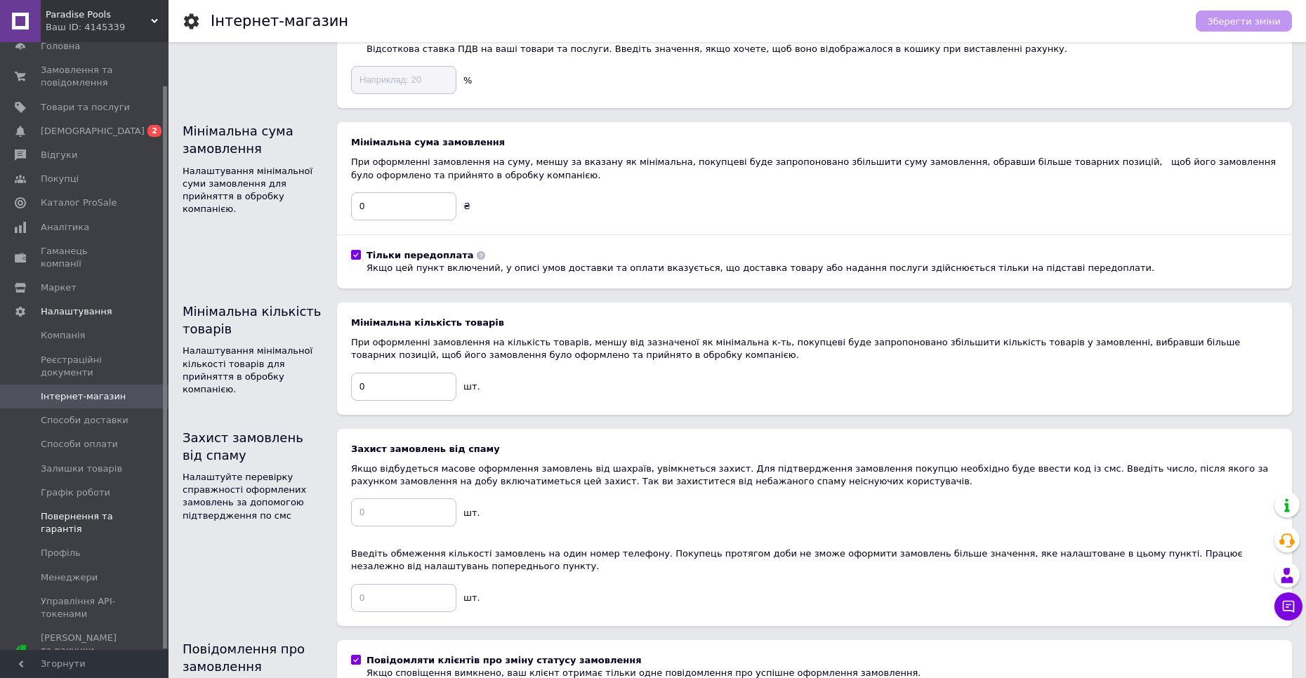
scroll to position [281, 0]
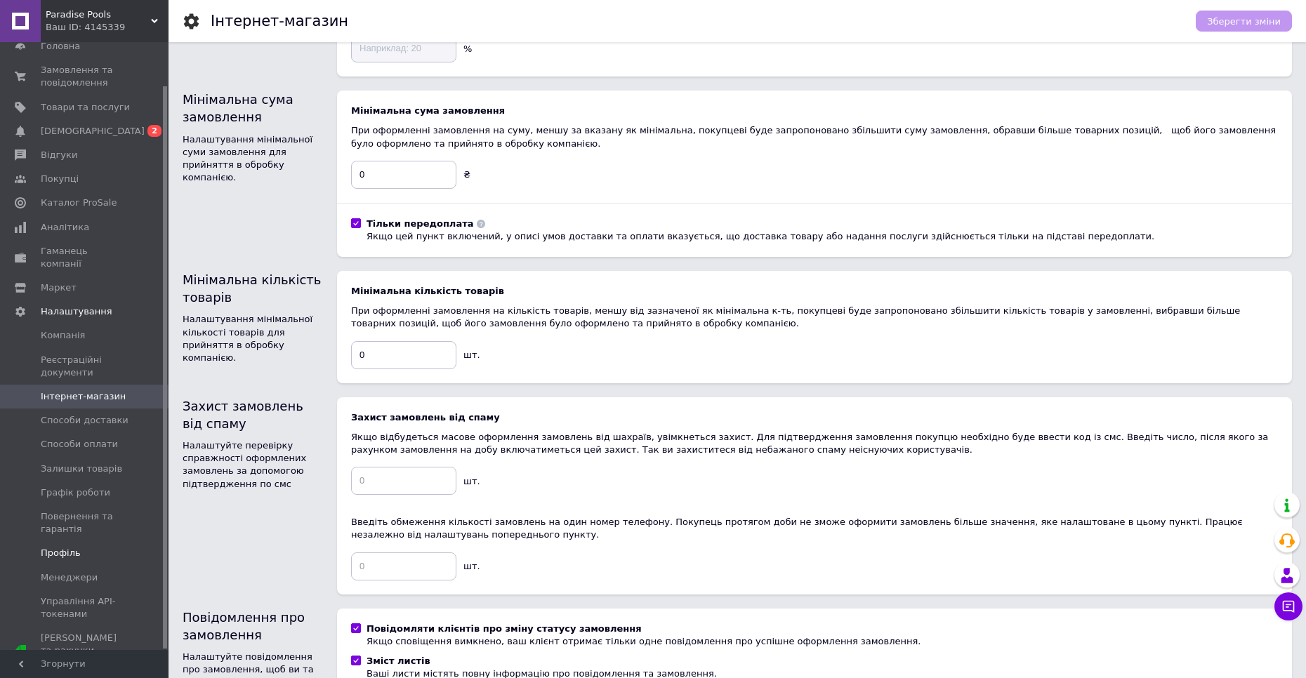
click at [70, 547] on span "Профіль" at bounding box center [61, 553] width 40 height 13
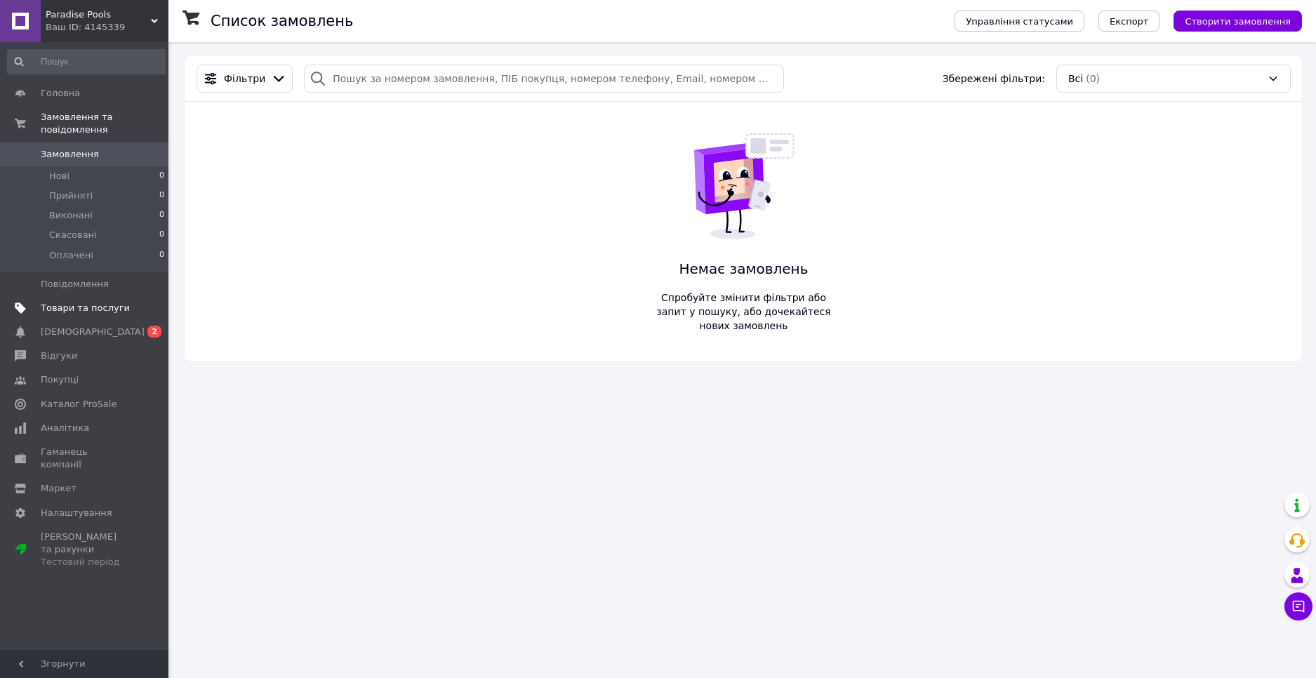
click at [71, 305] on link "Товари та послуги" at bounding box center [86, 308] width 173 height 24
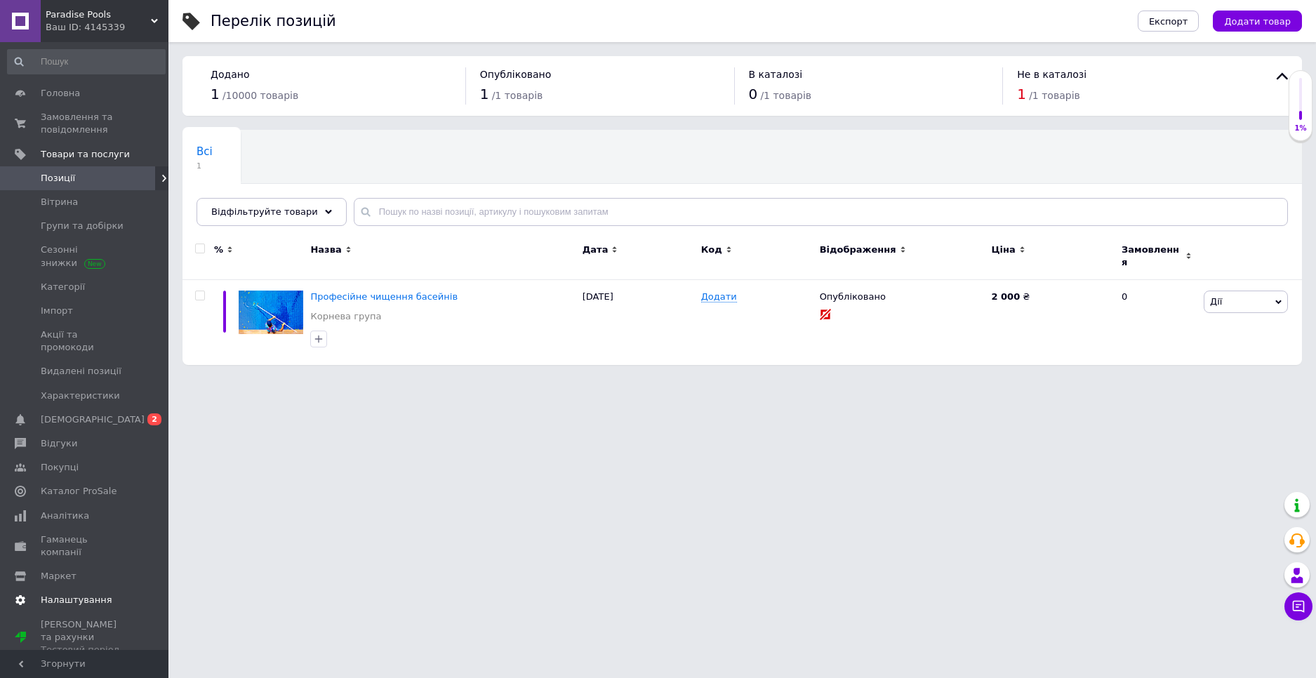
click at [68, 594] on span "Налаштування" at bounding box center [77, 600] width 72 height 13
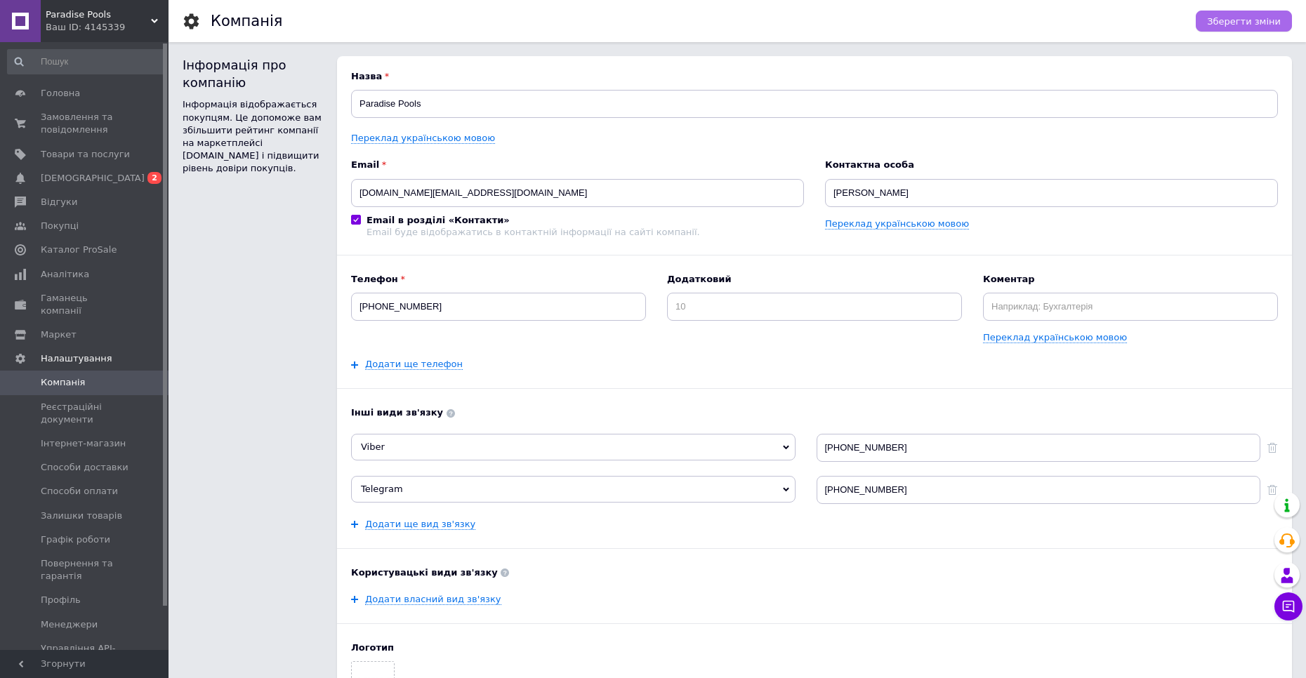
click at [1255, 20] on span "Зберегти зміни" at bounding box center [1244, 21] width 74 height 11
